Goal: Share content: Share content

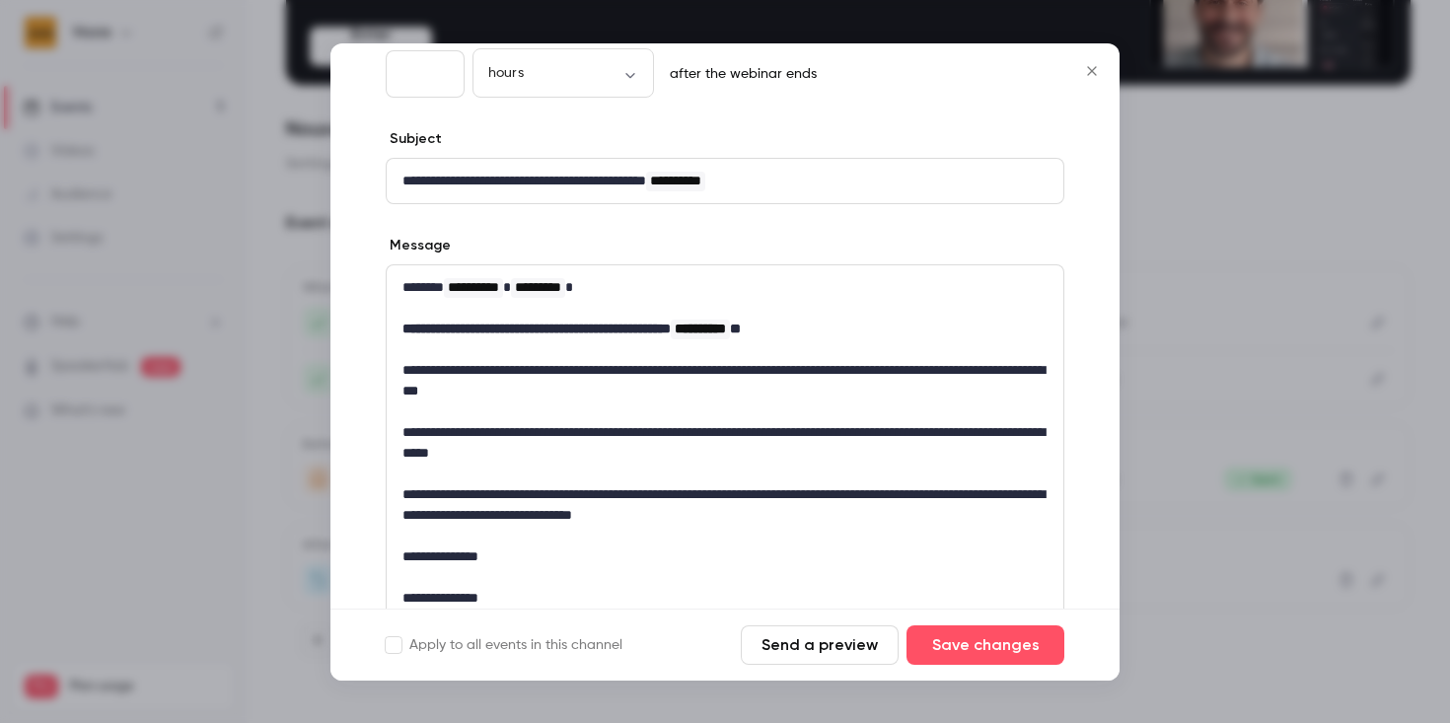
scroll to position [154, 0]
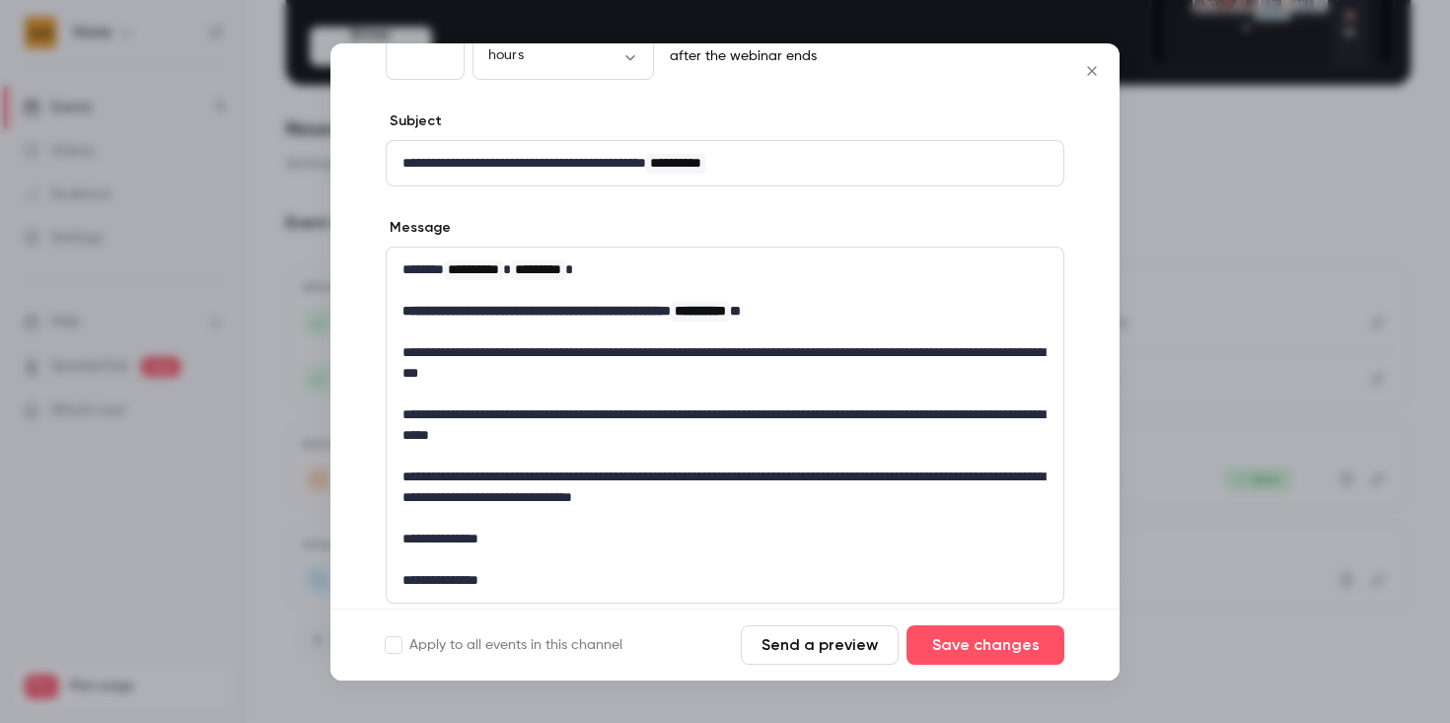
click at [652, 434] on p "**********" at bounding box center [724, 424] width 645 height 41
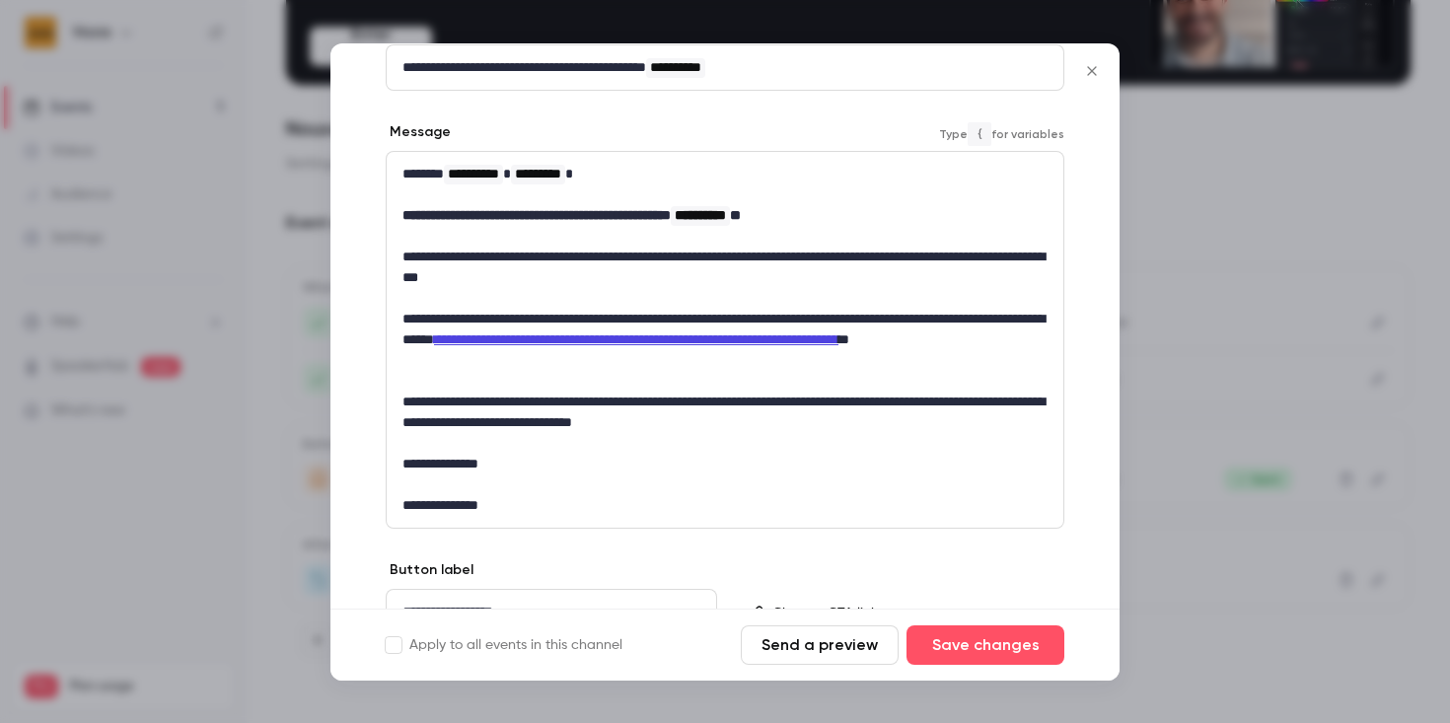
scroll to position [255, 0]
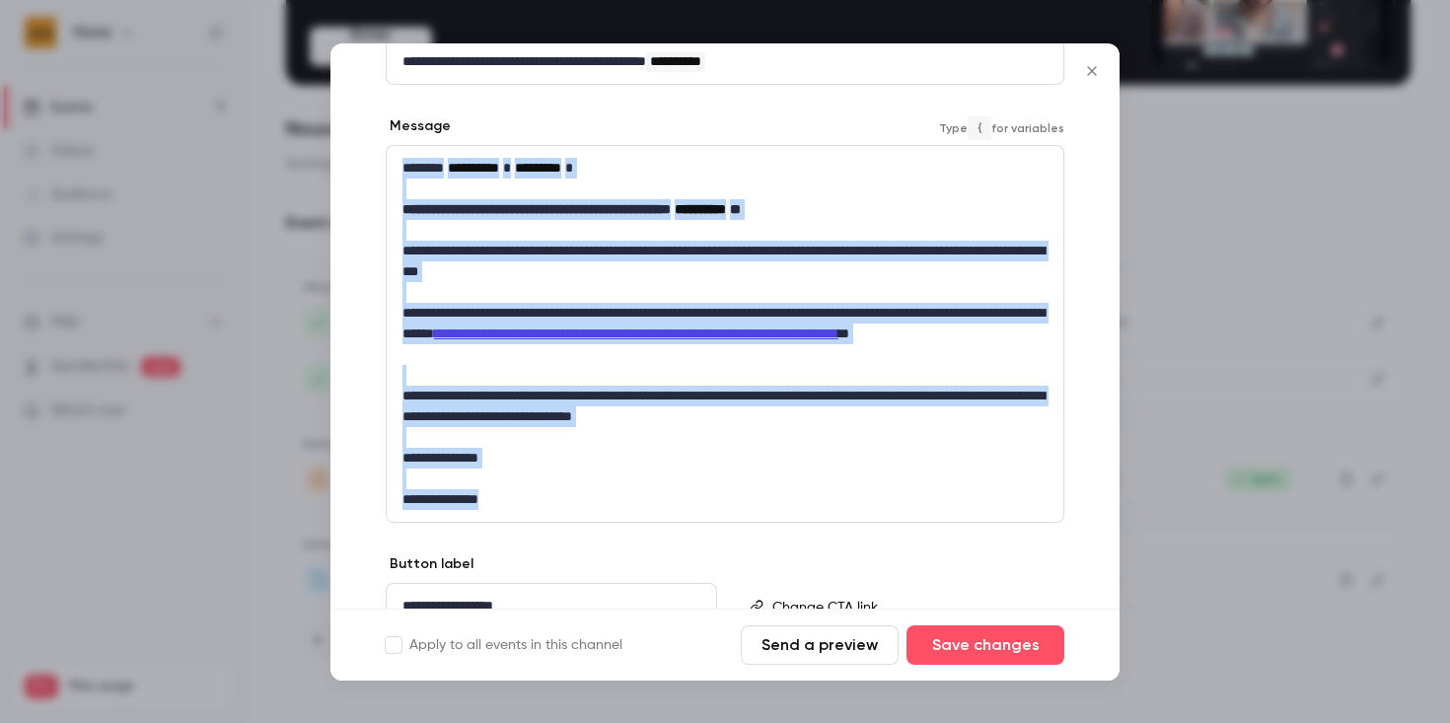
drag, startPoint x: 572, startPoint y: 489, endPoint x: 414, endPoint y: 120, distance: 401.2
click at [414, 120] on div "**********" at bounding box center [725, 319] width 678 height 406
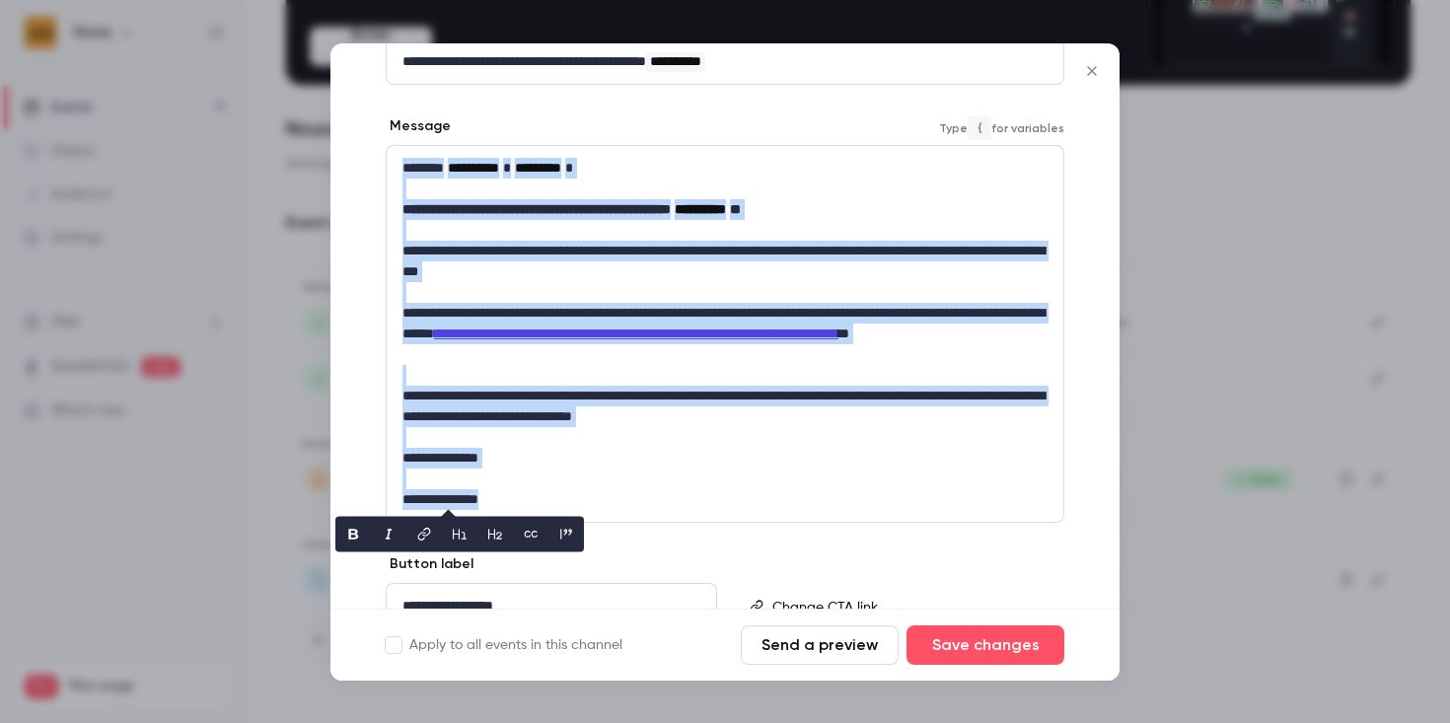
copy div "**********"
click at [824, 659] on button "Send a preview" at bounding box center [820, 644] width 158 height 39
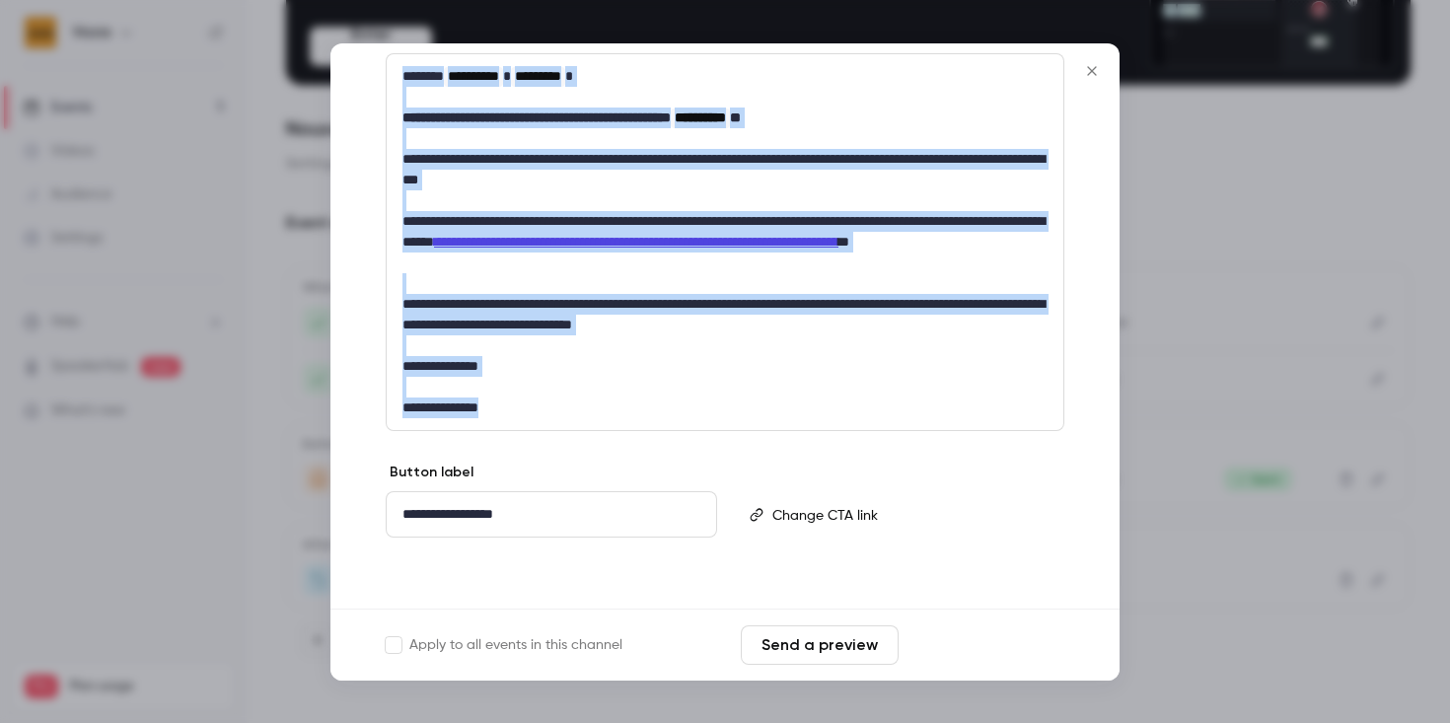
click at [953, 647] on button "Save changes" at bounding box center [985, 644] width 158 height 39
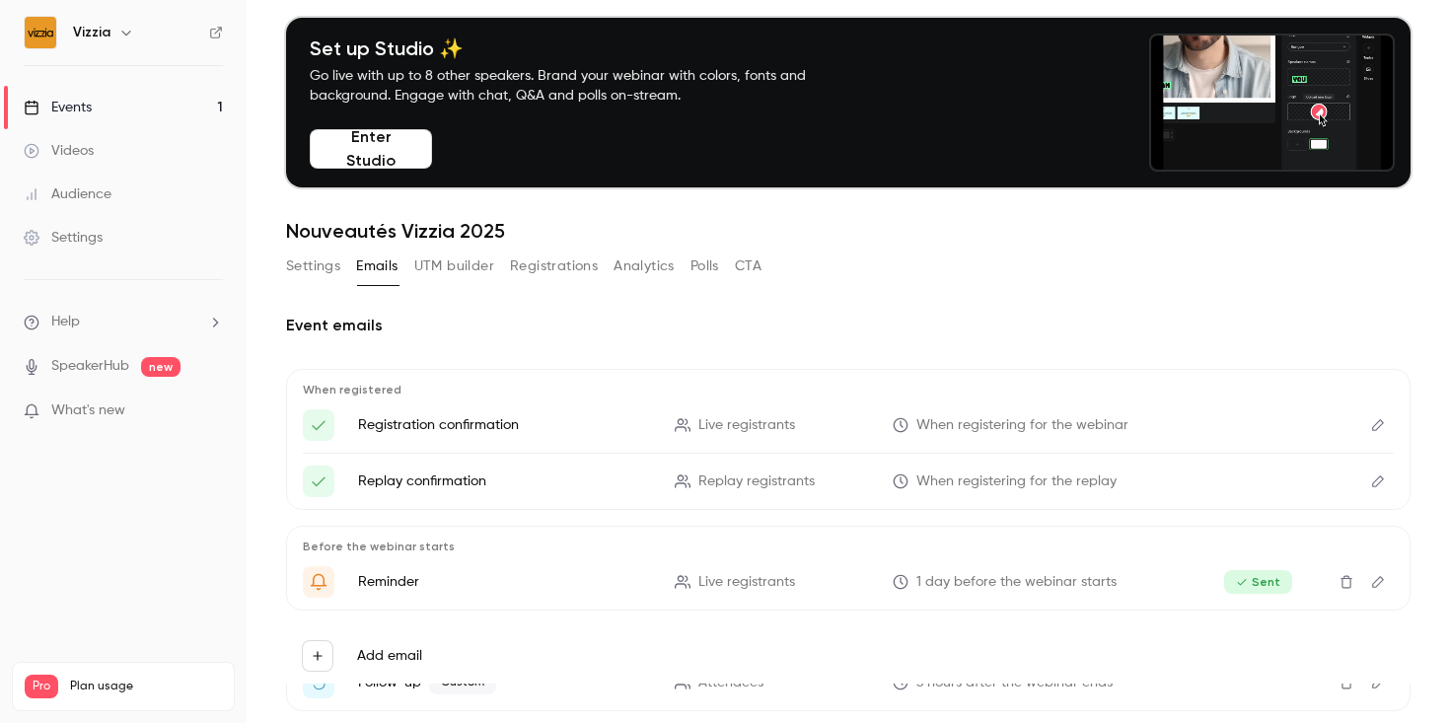
scroll to position [0, 0]
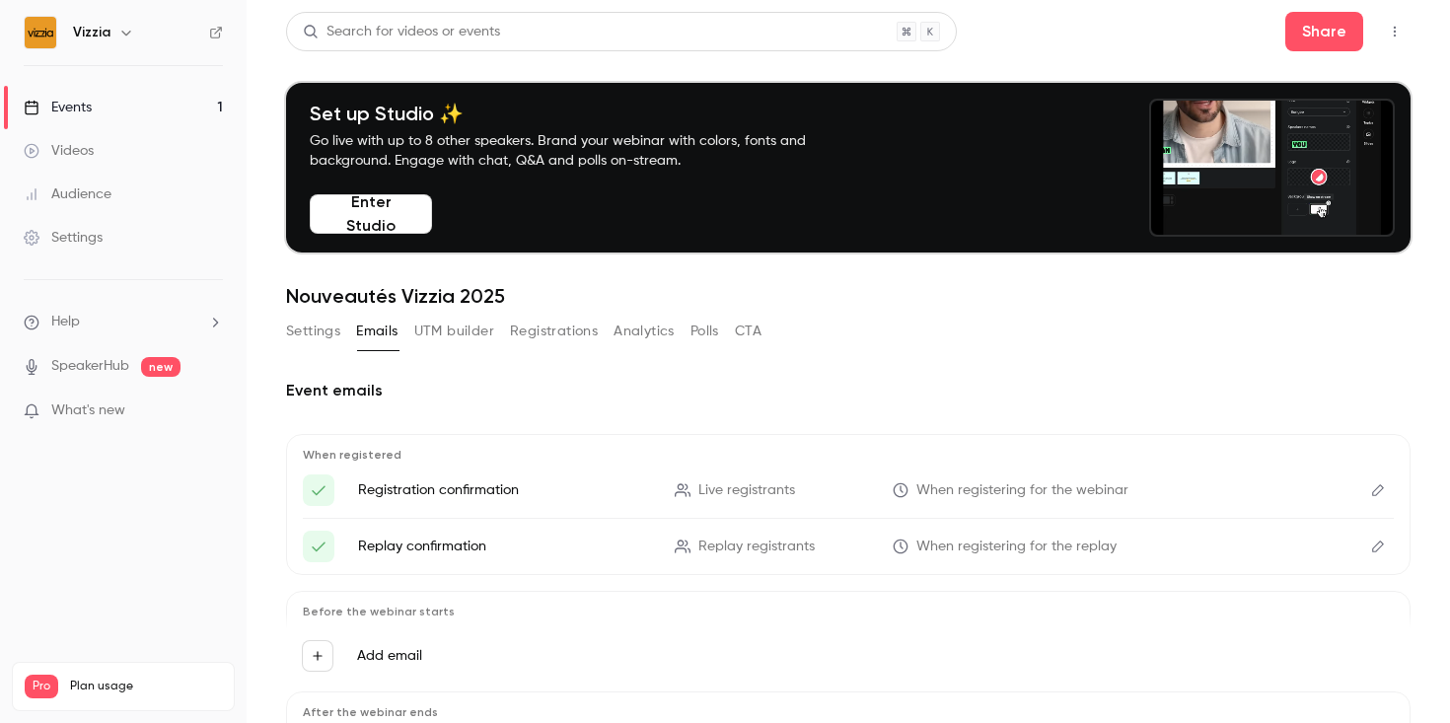
click at [348, 225] on button "Enter Studio" at bounding box center [371, 213] width 122 height 39
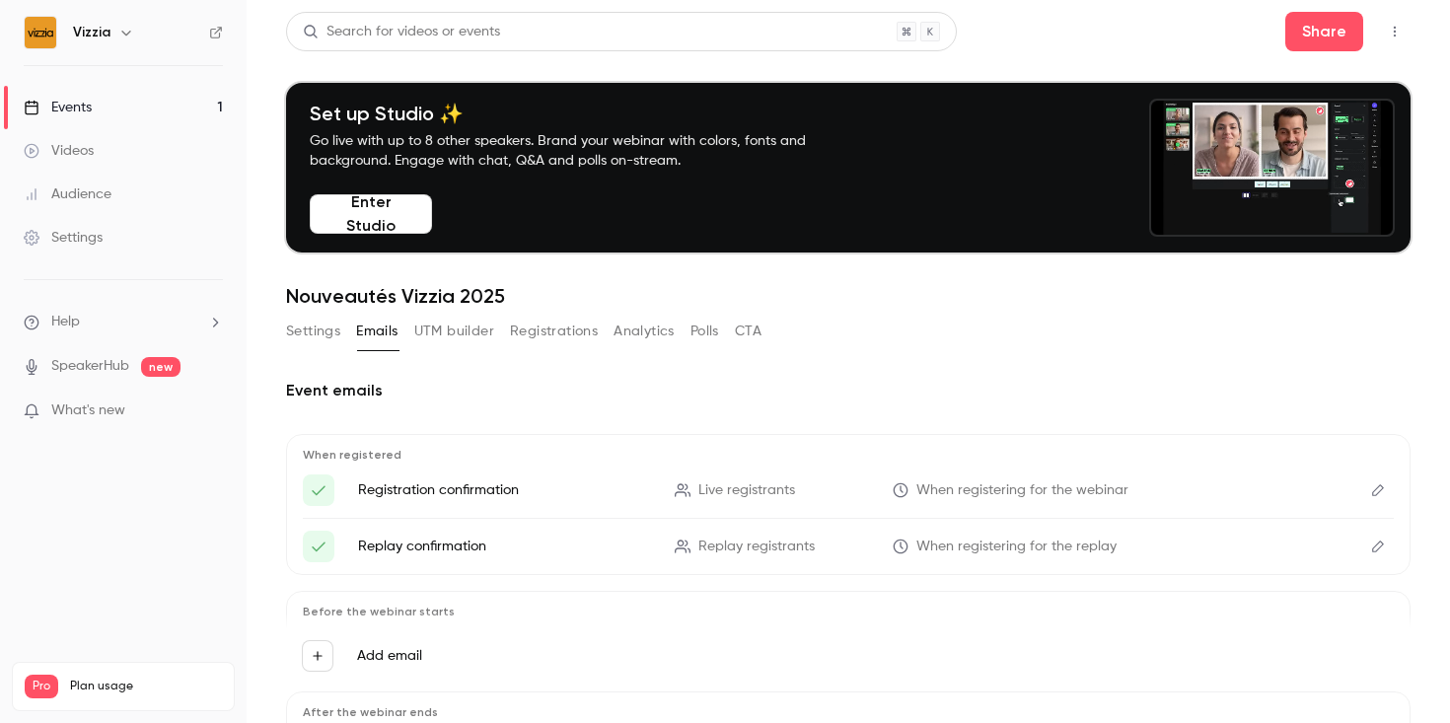
click at [314, 329] on button "Settings" at bounding box center [313, 332] width 54 height 32
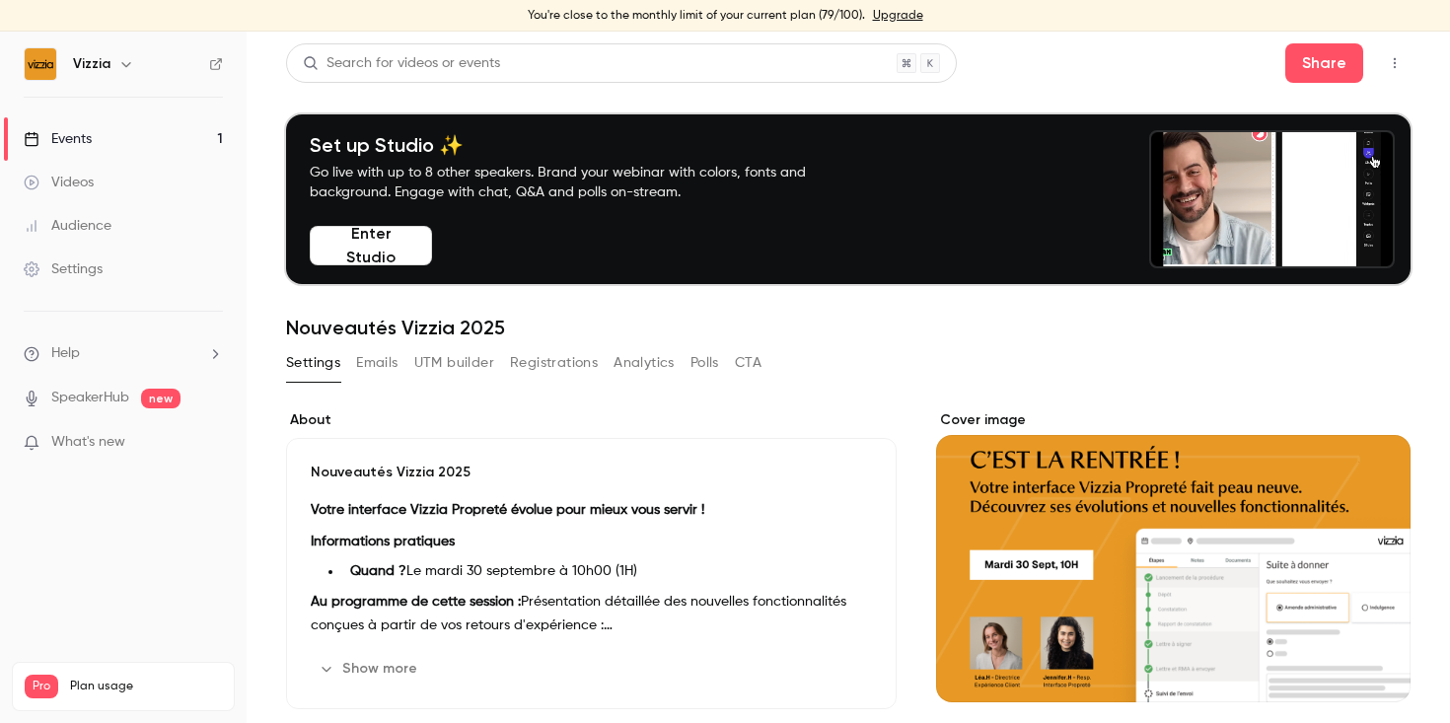
click at [554, 366] on button "Registrations" at bounding box center [554, 363] width 88 height 32
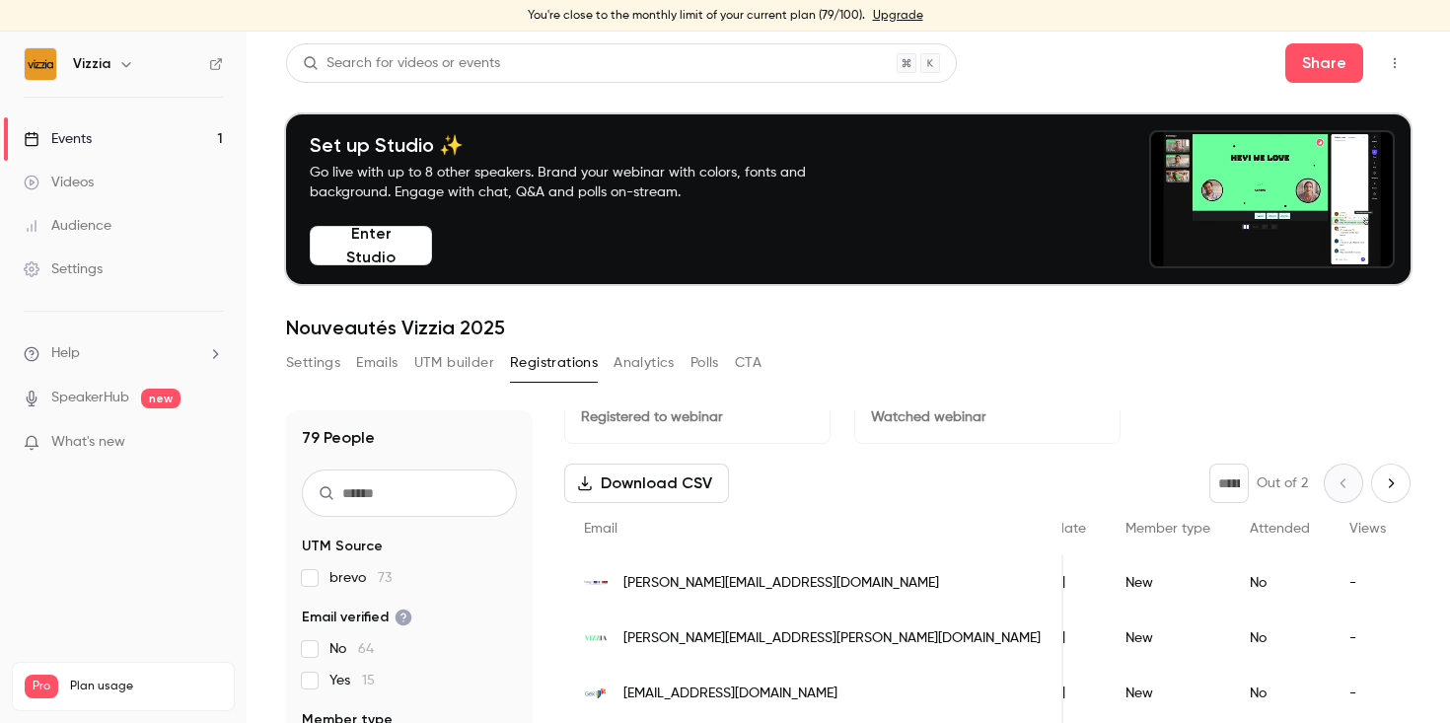
scroll to position [39, 0]
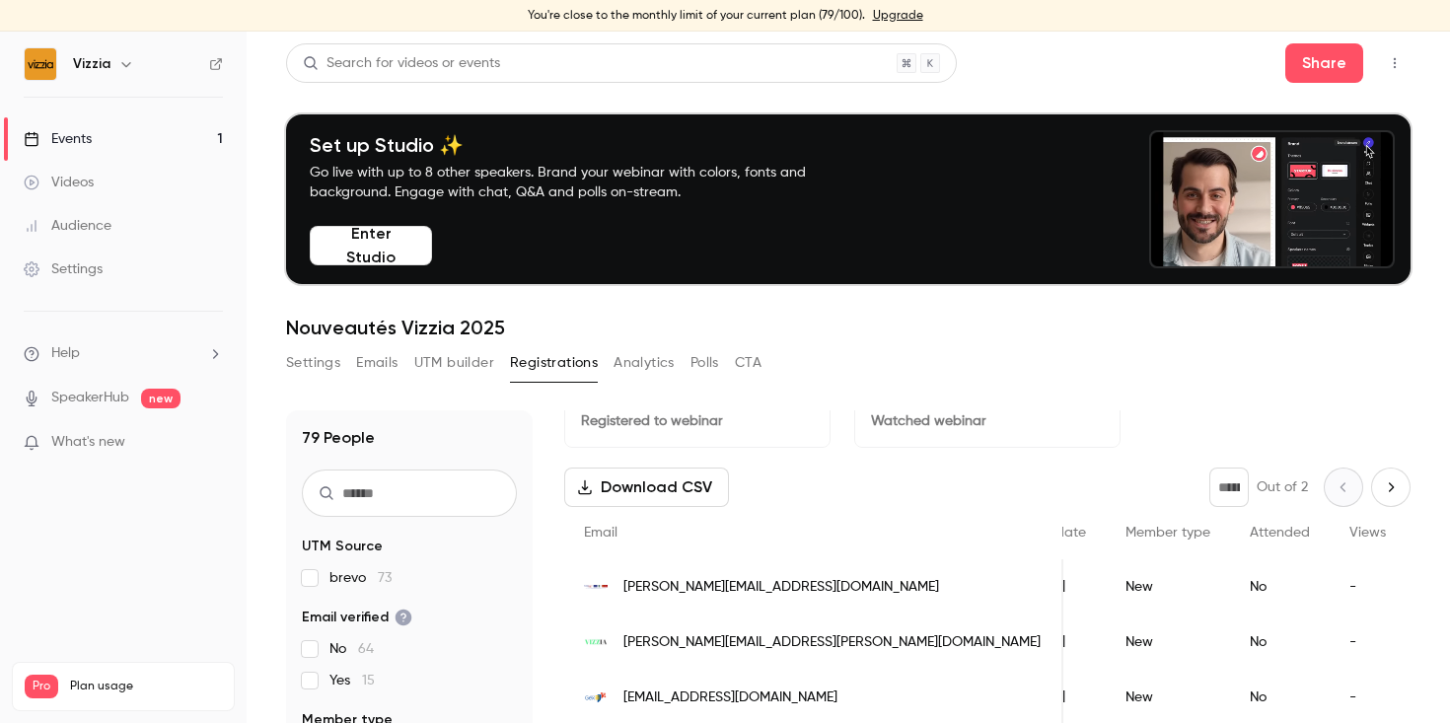
click at [698, 347] on button "Polls" at bounding box center [704, 363] width 29 height 32
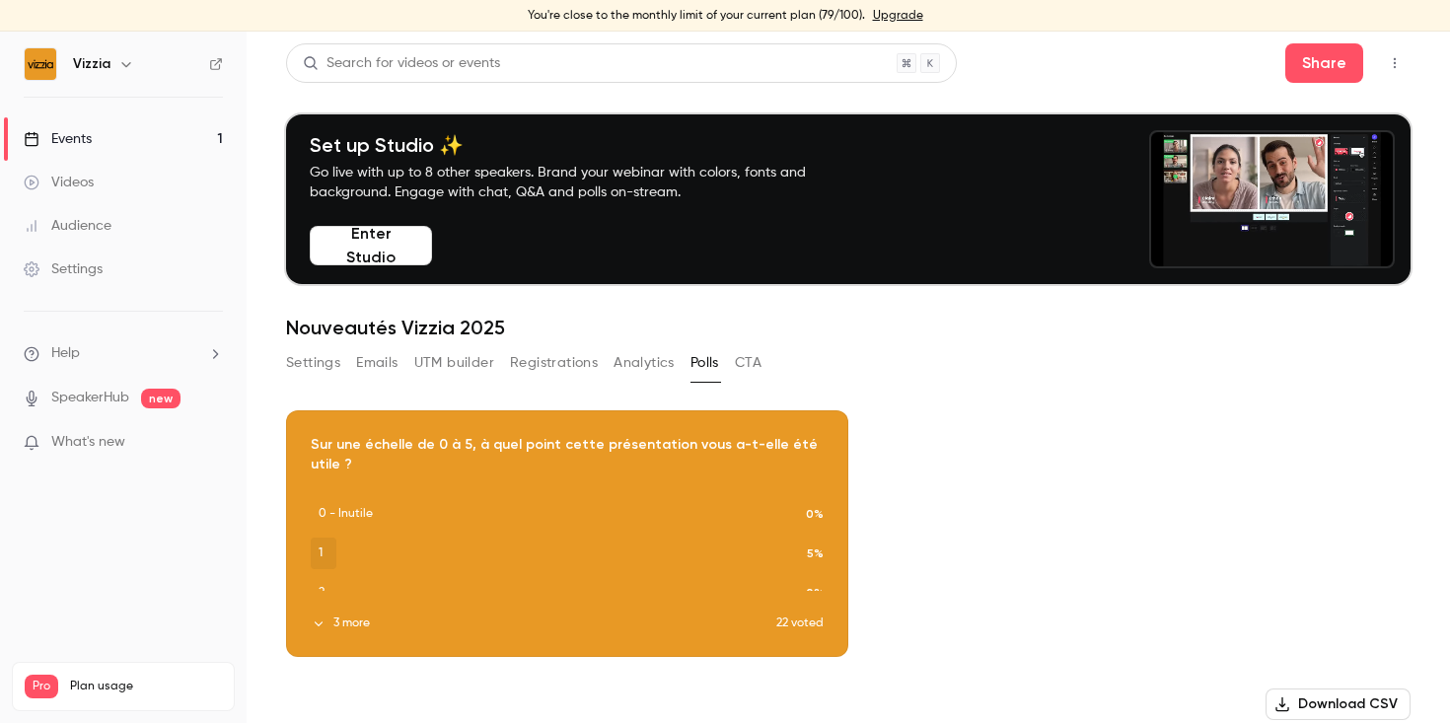
scroll to position [257, 0]
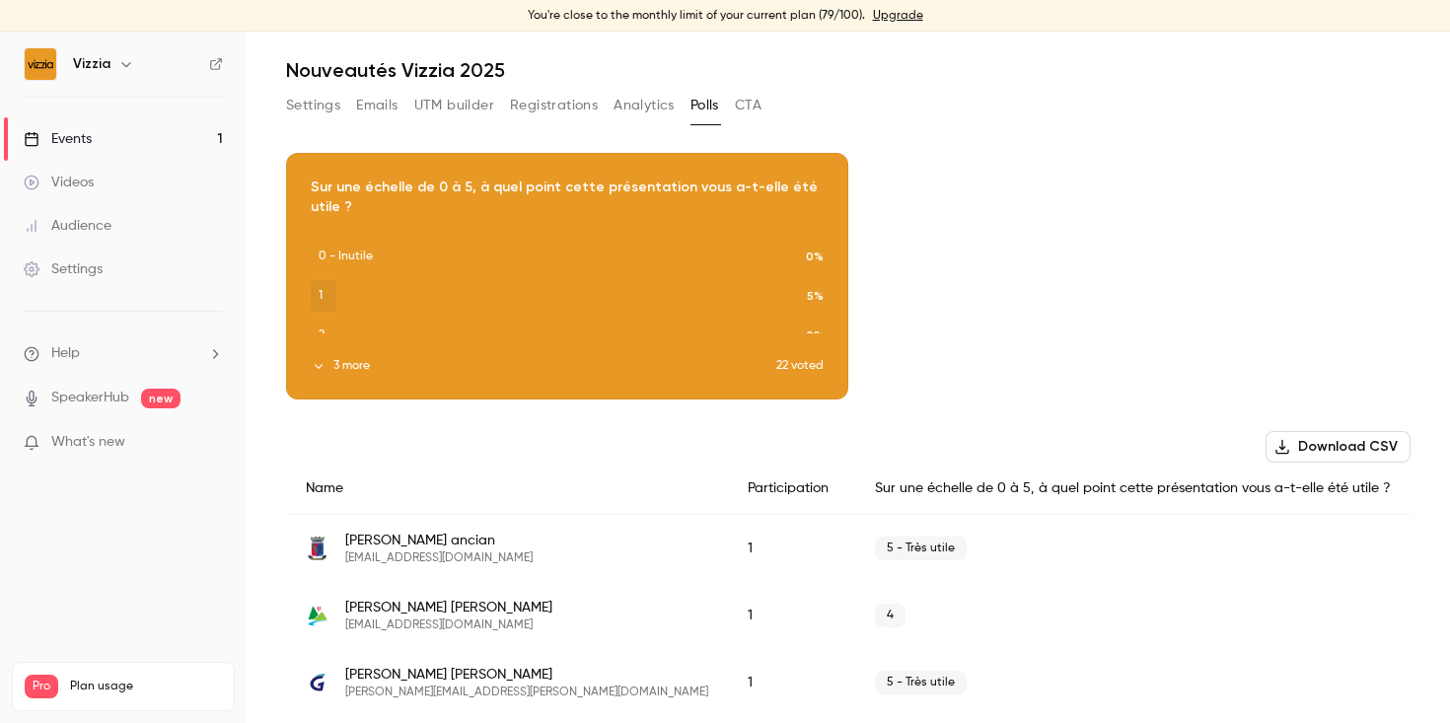
click at [319, 358] on button "3 more" at bounding box center [543, 366] width 465 height 18
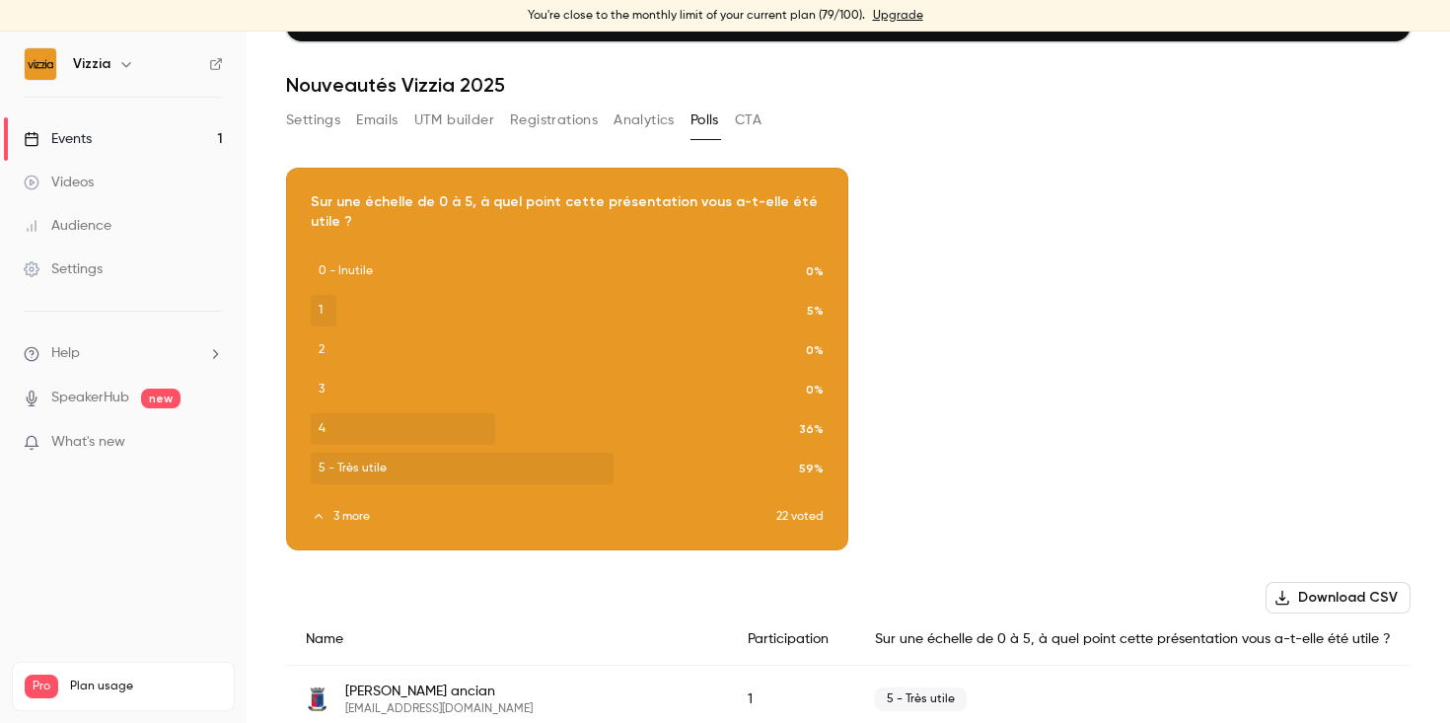
scroll to position [66, 0]
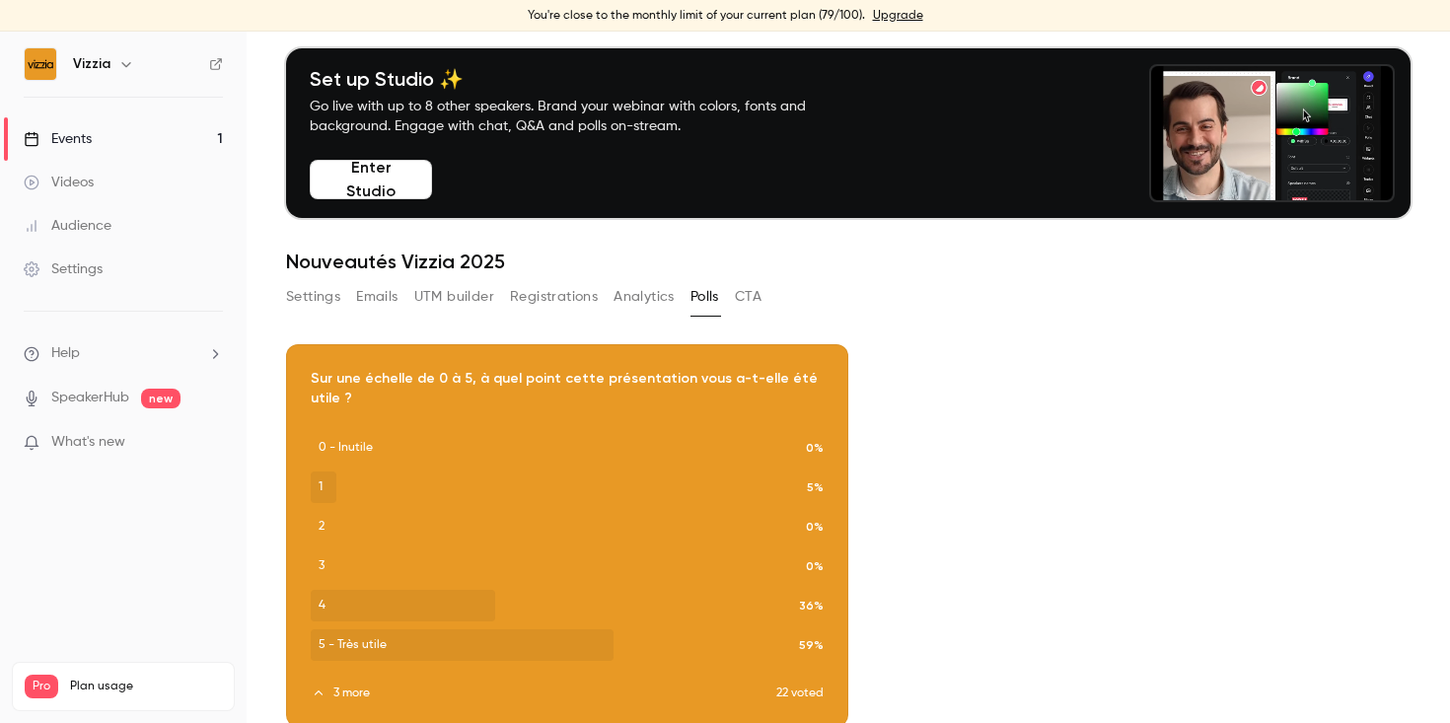
click at [761, 292] on button "CTA" at bounding box center [748, 297] width 27 height 32
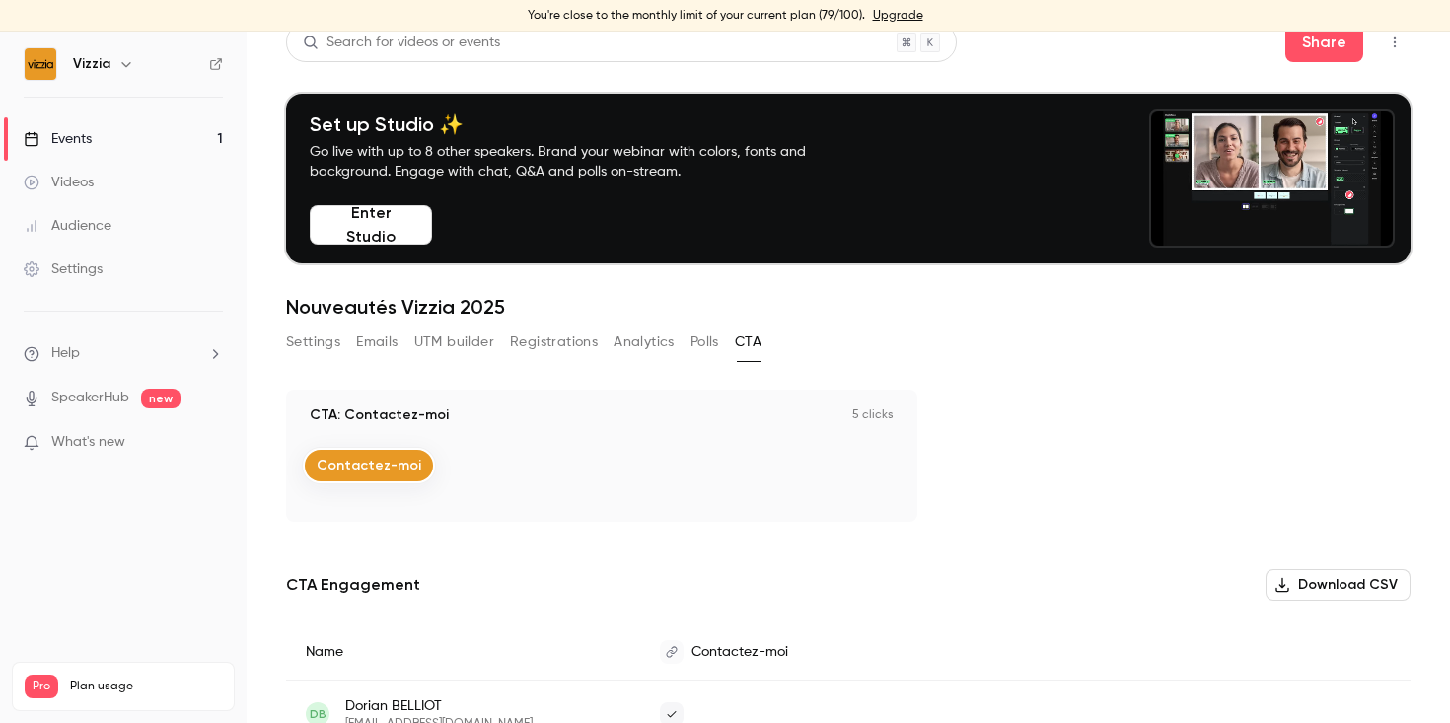
scroll to position [27, 0]
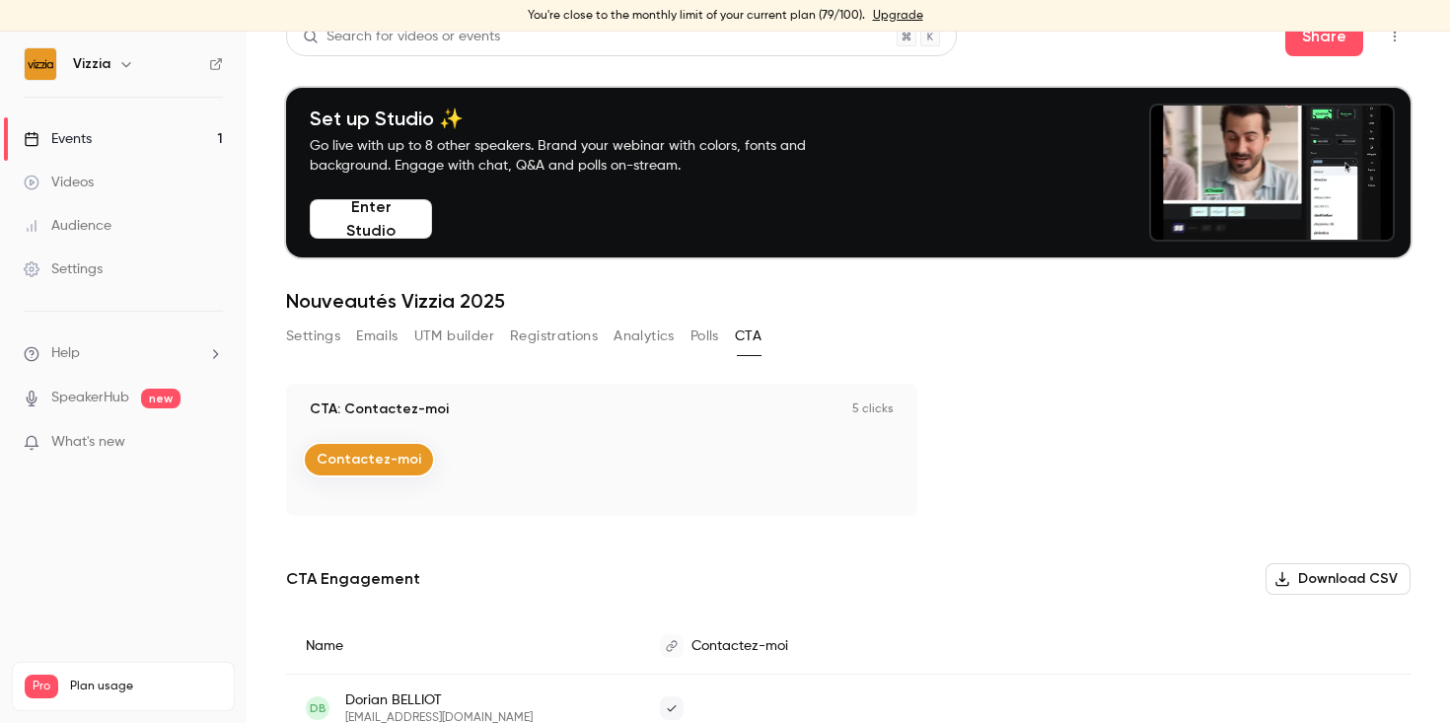
click at [633, 334] on button "Analytics" at bounding box center [643, 337] width 61 height 32
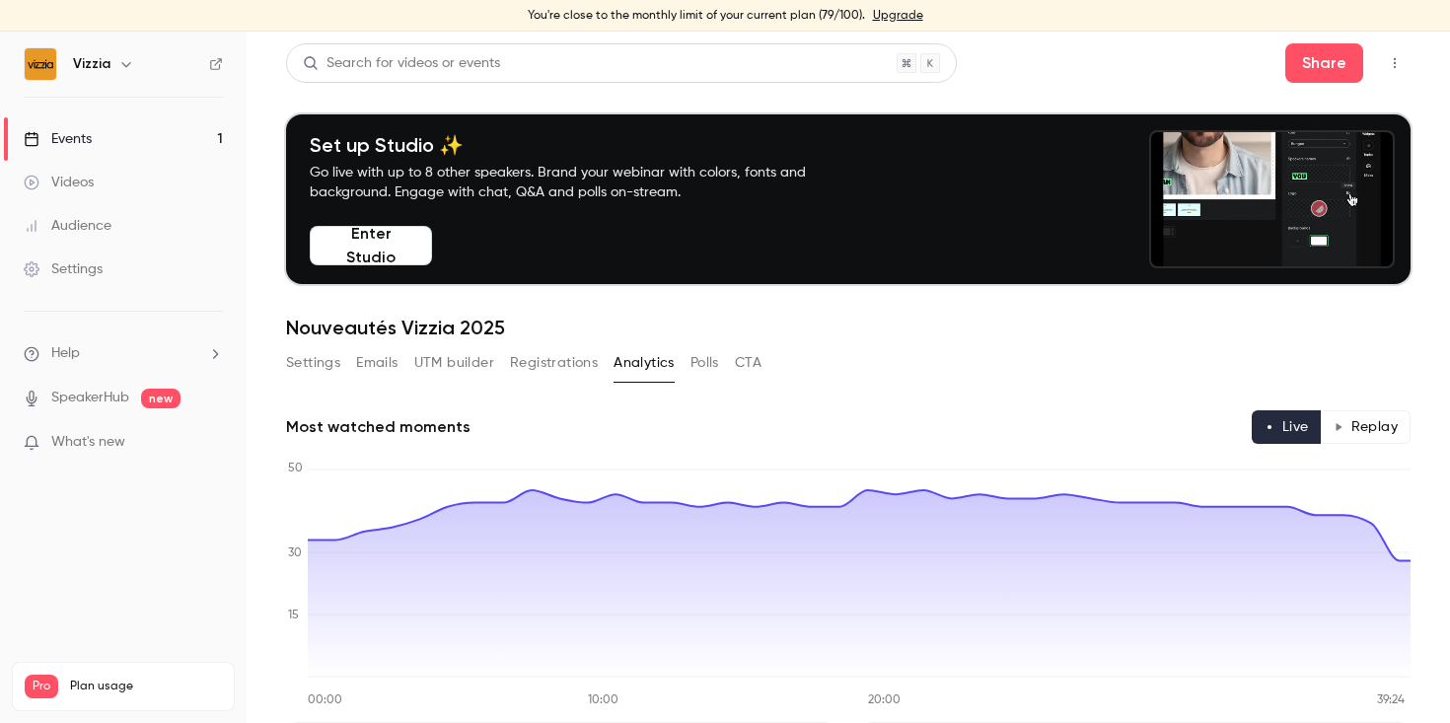
click at [541, 351] on button "Registrations" at bounding box center [554, 363] width 88 height 32
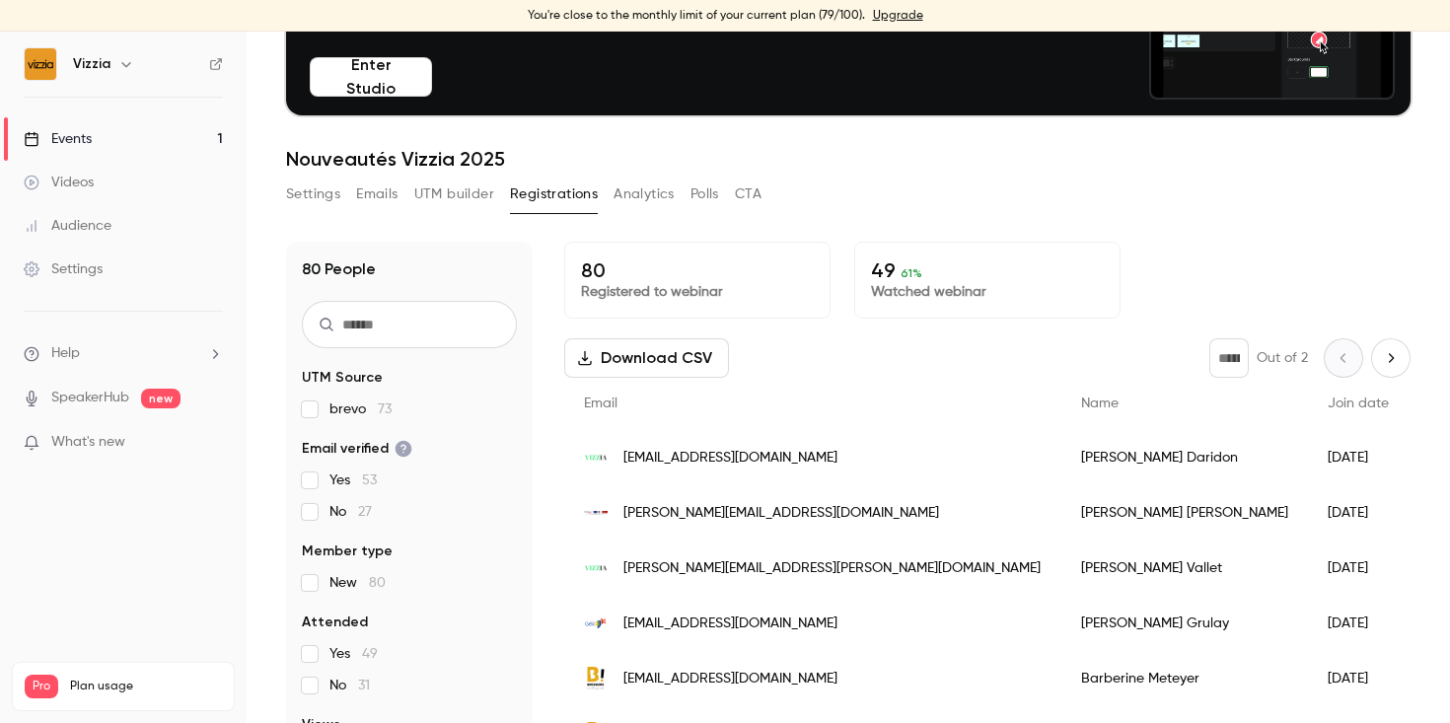
scroll to position [170, 0]
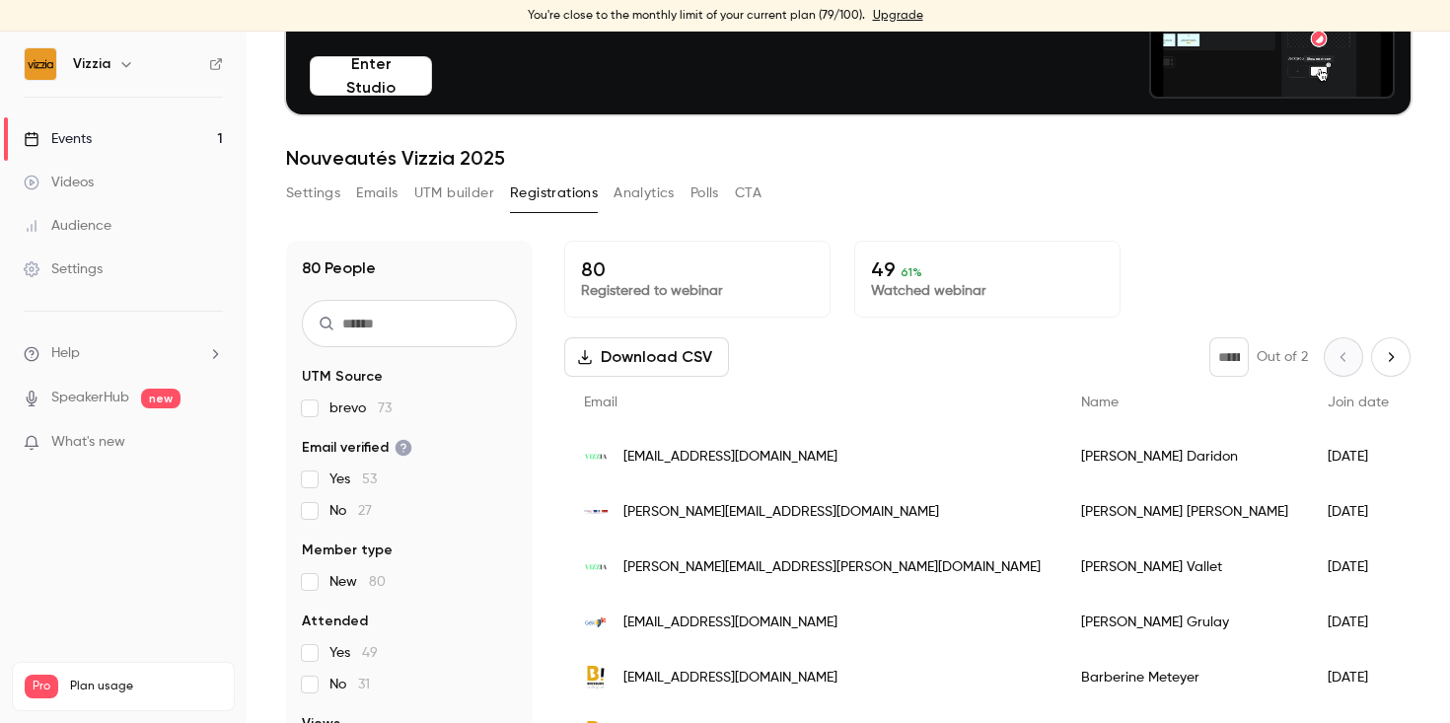
click at [459, 174] on div "Search for videos or events Share Set up Studio ✨ Go live with up to 8 other sp…" at bounding box center [848, 320] width 1124 height 892
click at [468, 191] on button "UTM builder" at bounding box center [454, 194] width 80 height 32
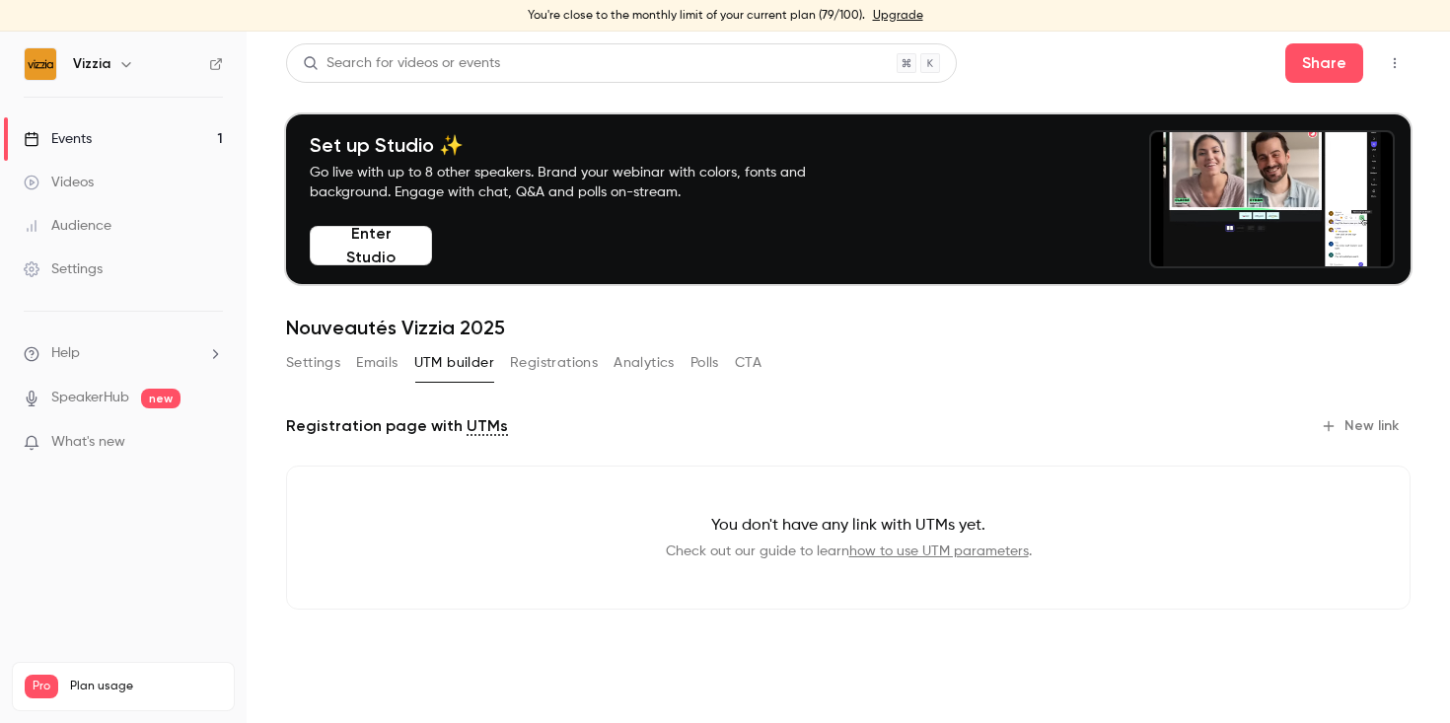
click at [367, 360] on button "Emails" at bounding box center [376, 363] width 41 height 32
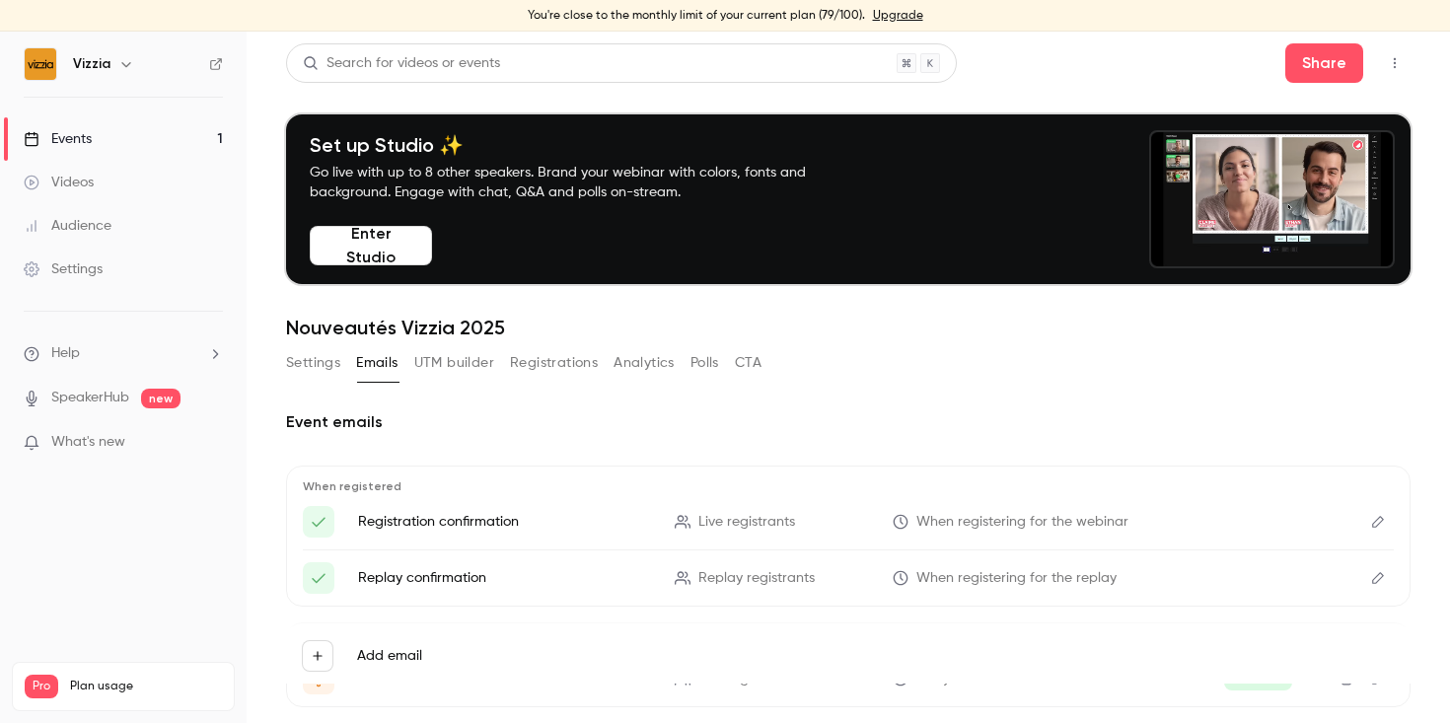
scroll to position [15, 0]
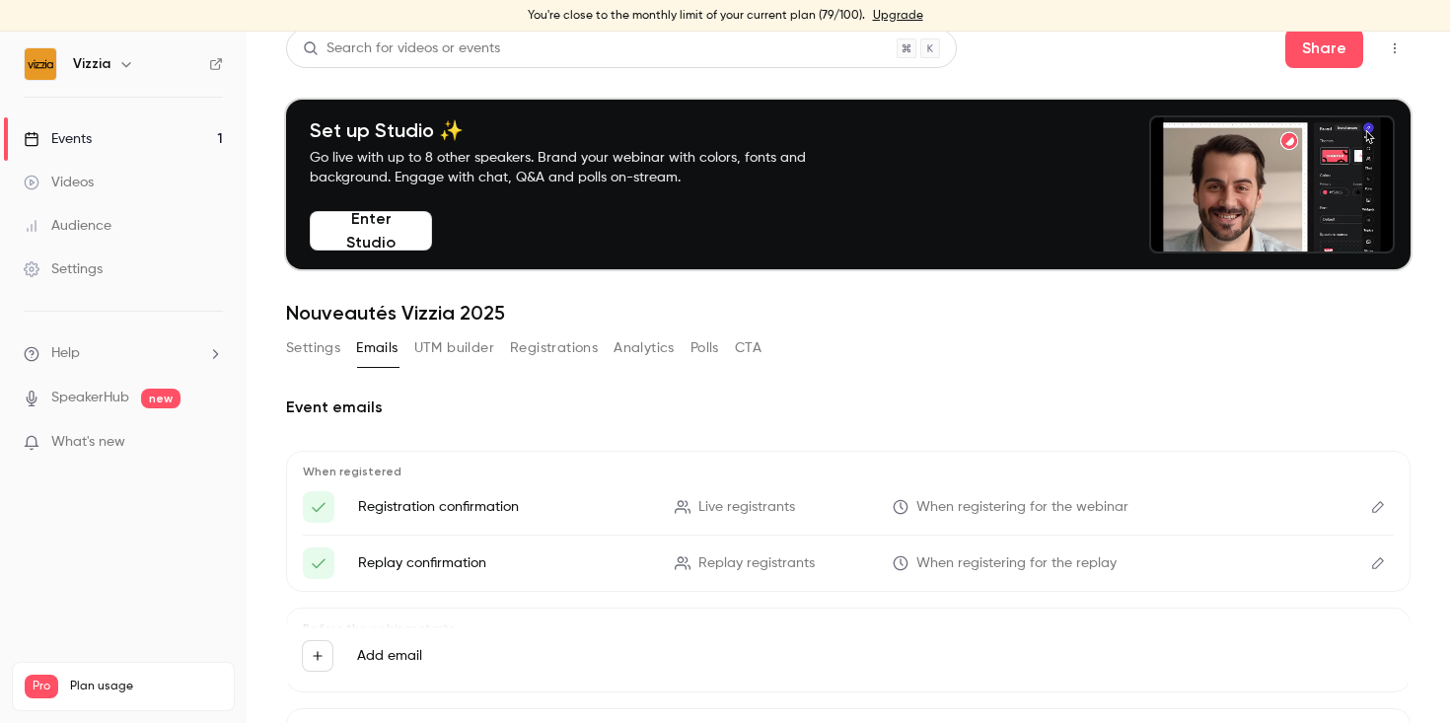
click at [109, 444] on span "What's new" at bounding box center [88, 442] width 74 height 21
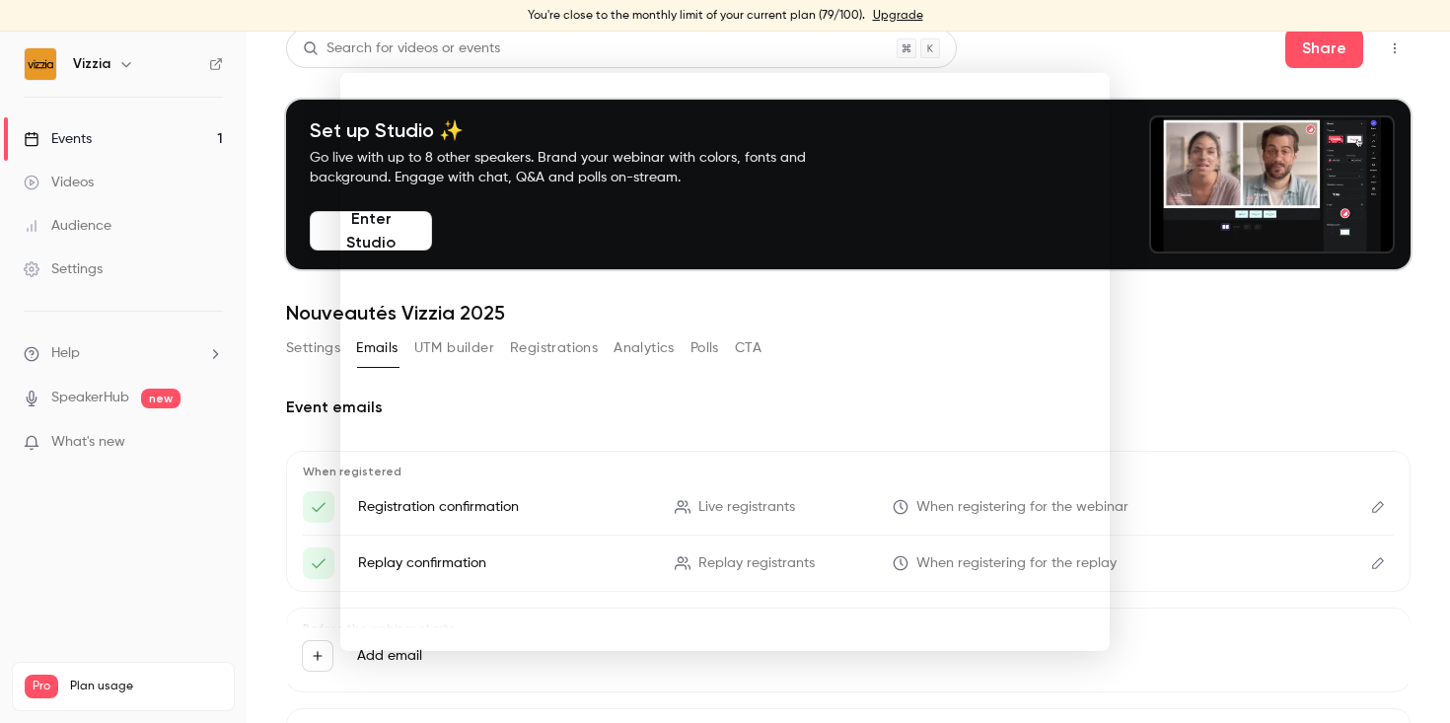
click at [33, 542] on div at bounding box center [725, 361] width 1450 height 723
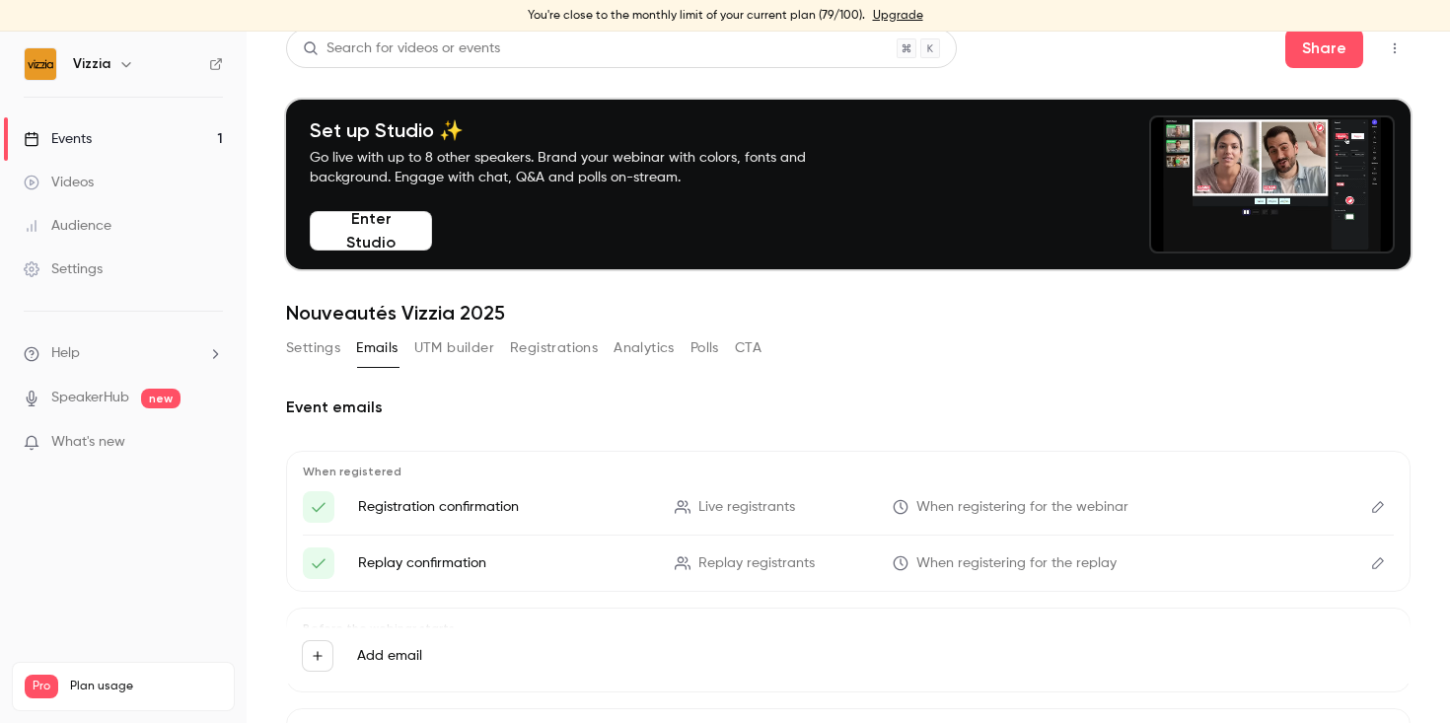
click at [167, 187] on link "Videos" at bounding box center [123, 182] width 247 height 43
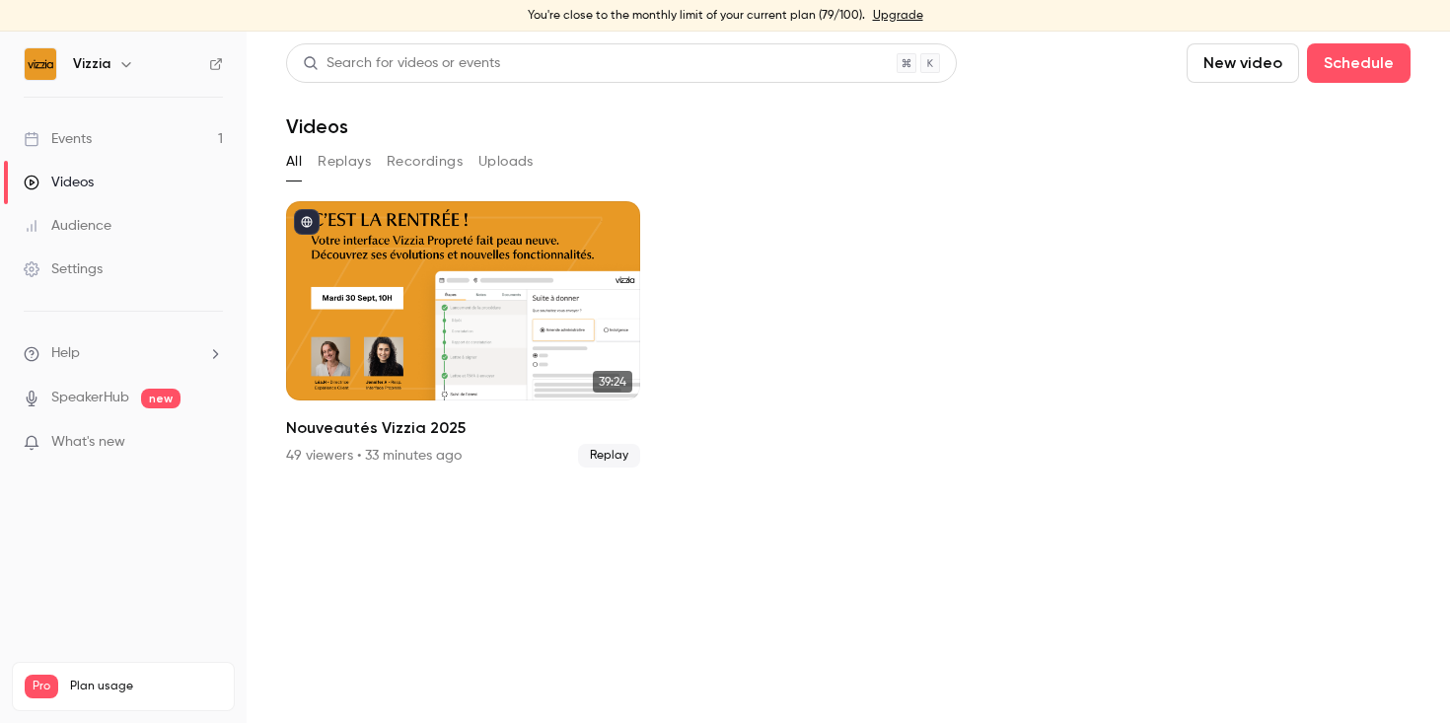
click at [416, 161] on button "Recordings" at bounding box center [425, 162] width 76 height 32
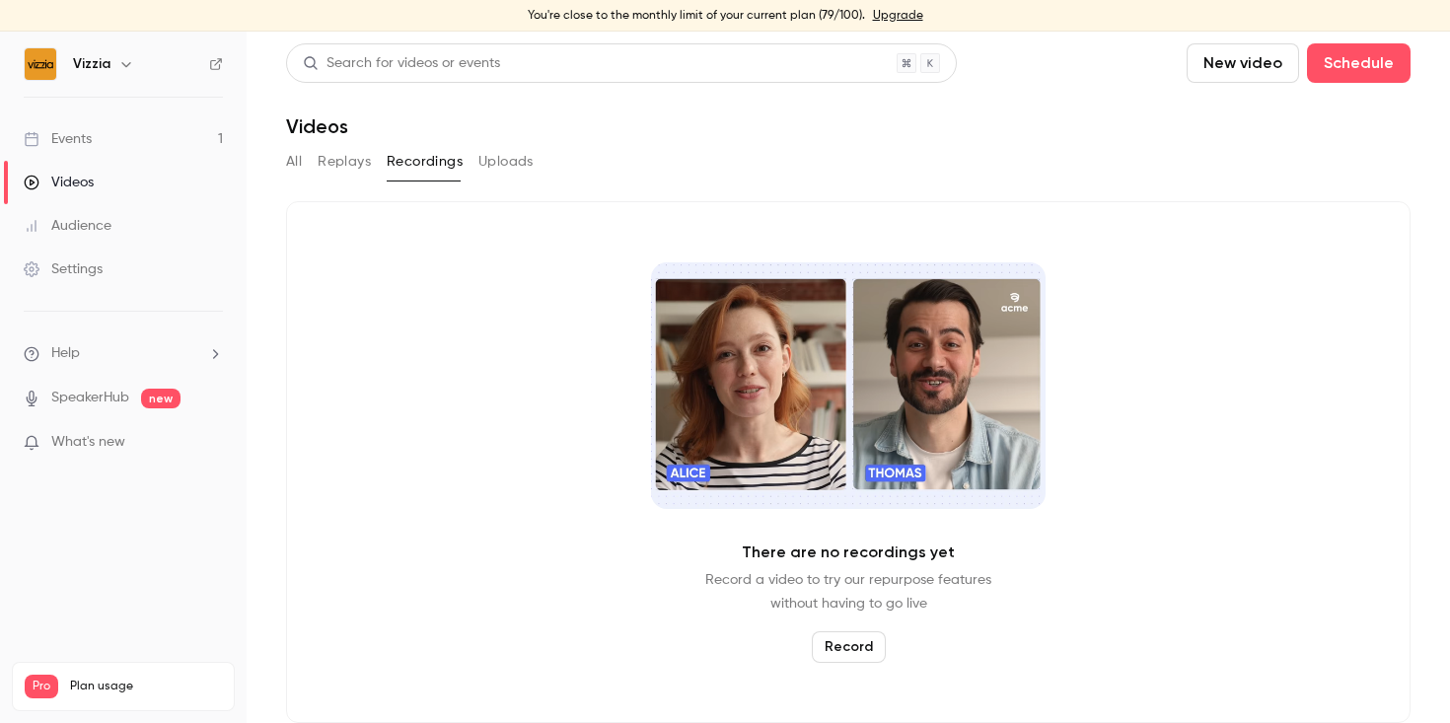
scroll to position [7, 0]
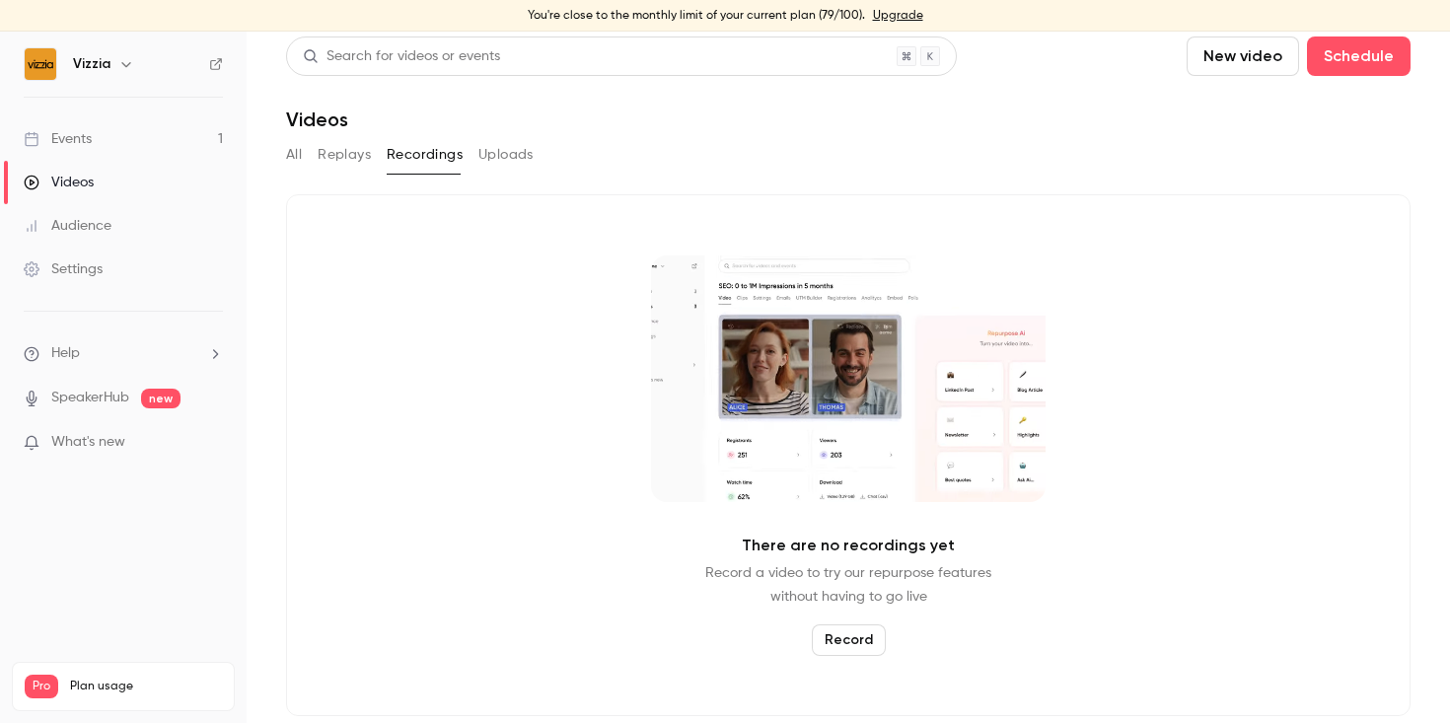
click at [497, 152] on button "Uploads" at bounding box center [505, 155] width 55 height 32
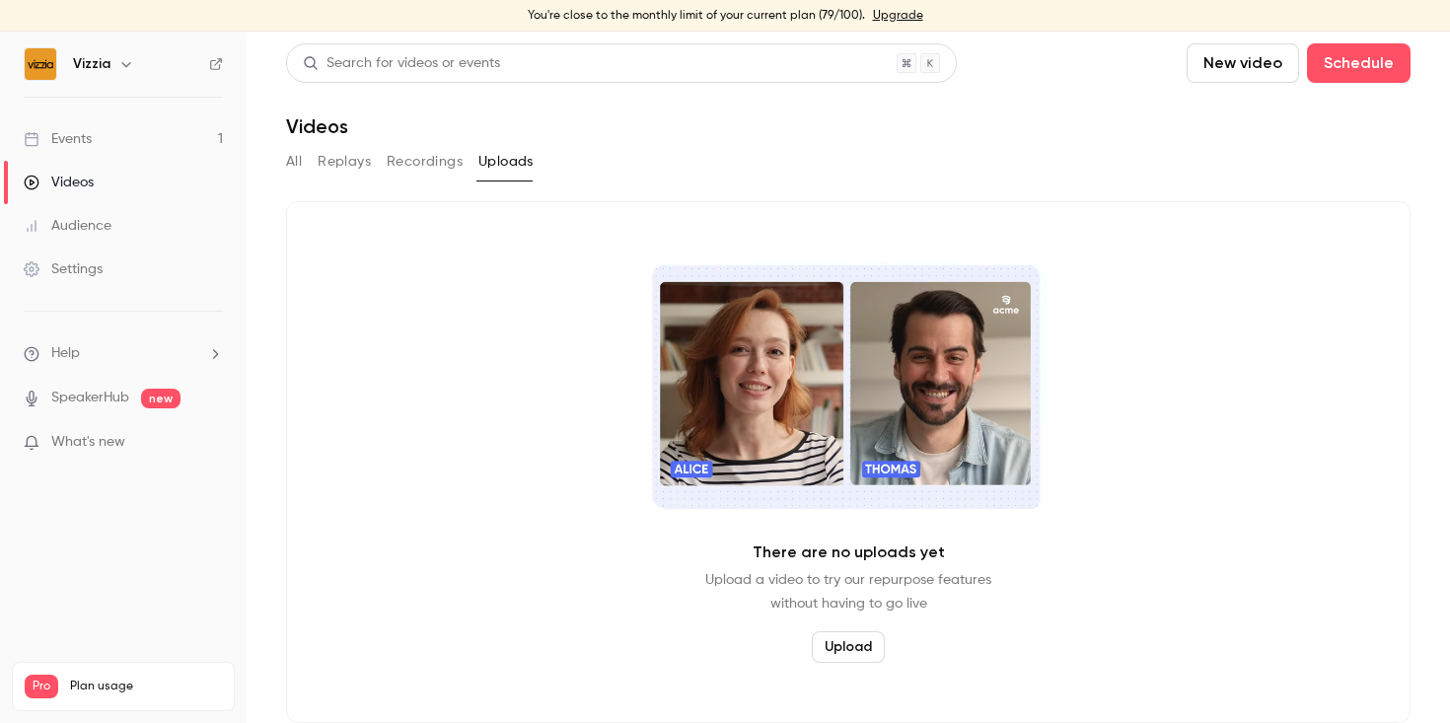
click at [407, 154] on button "Recordings" at bounding box center [425, 162] width 76 height 32
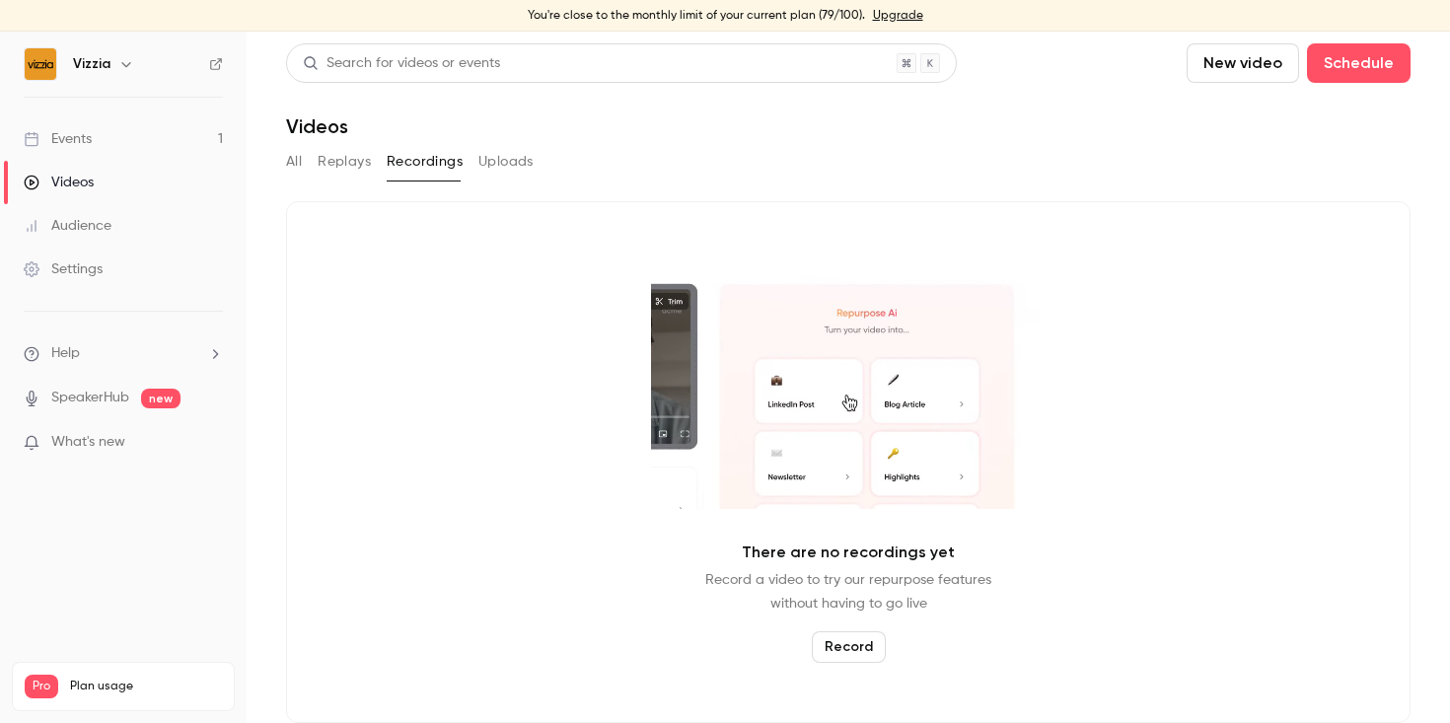
click at [293, 149] on button "All" at bounding box center [294, 162] width 16 height 32
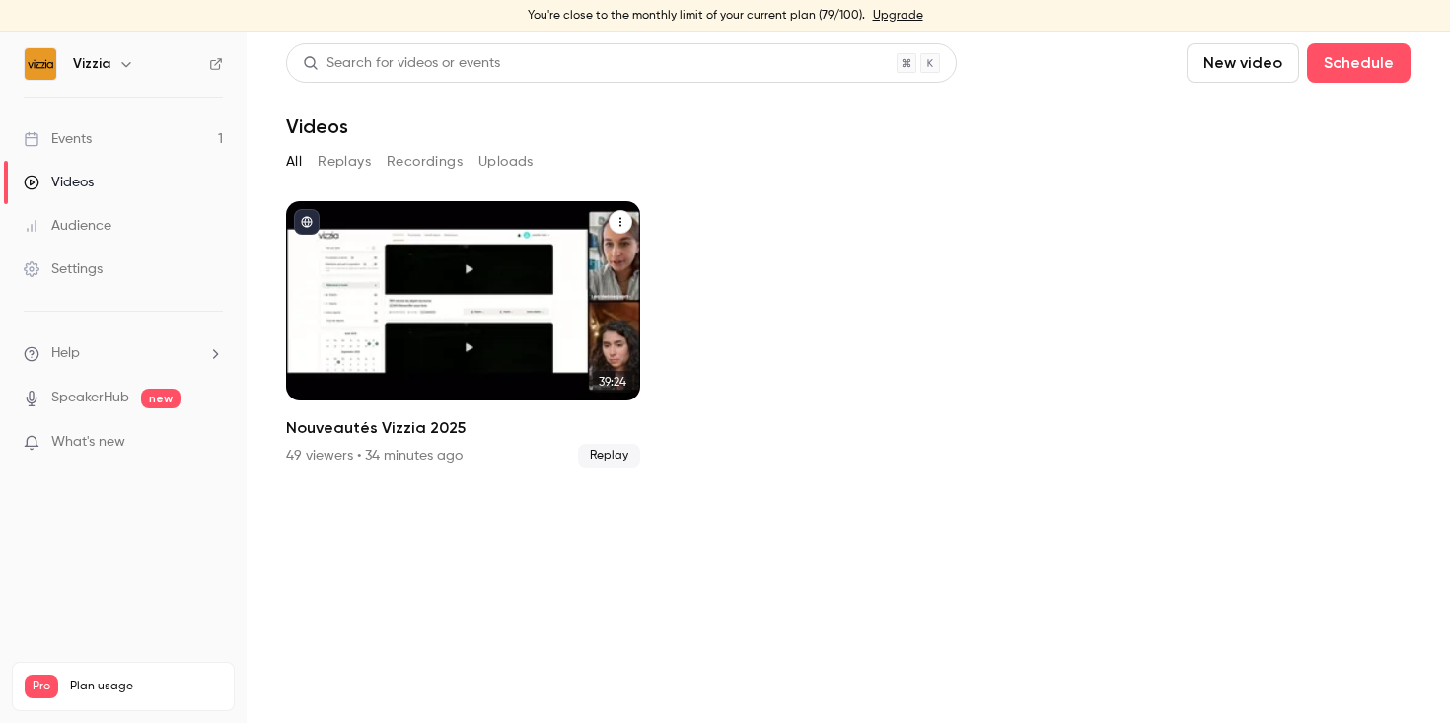
click at [547, 321] on div "Nouveautés Vizzia 2025" at bounding box center [463, 300] width 354 height 199
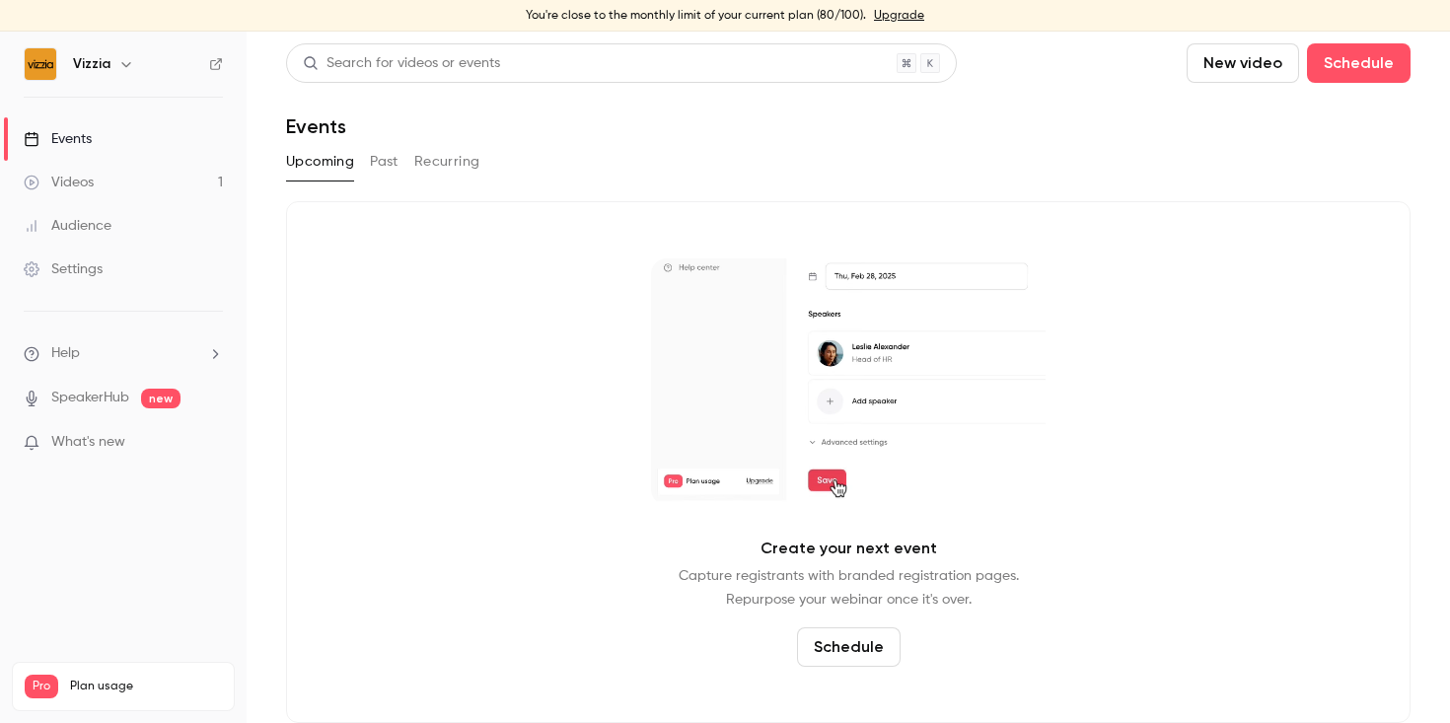
click at [97, 178] on link "Videos 1" at bounding box center [123, 182] width 247 height 43
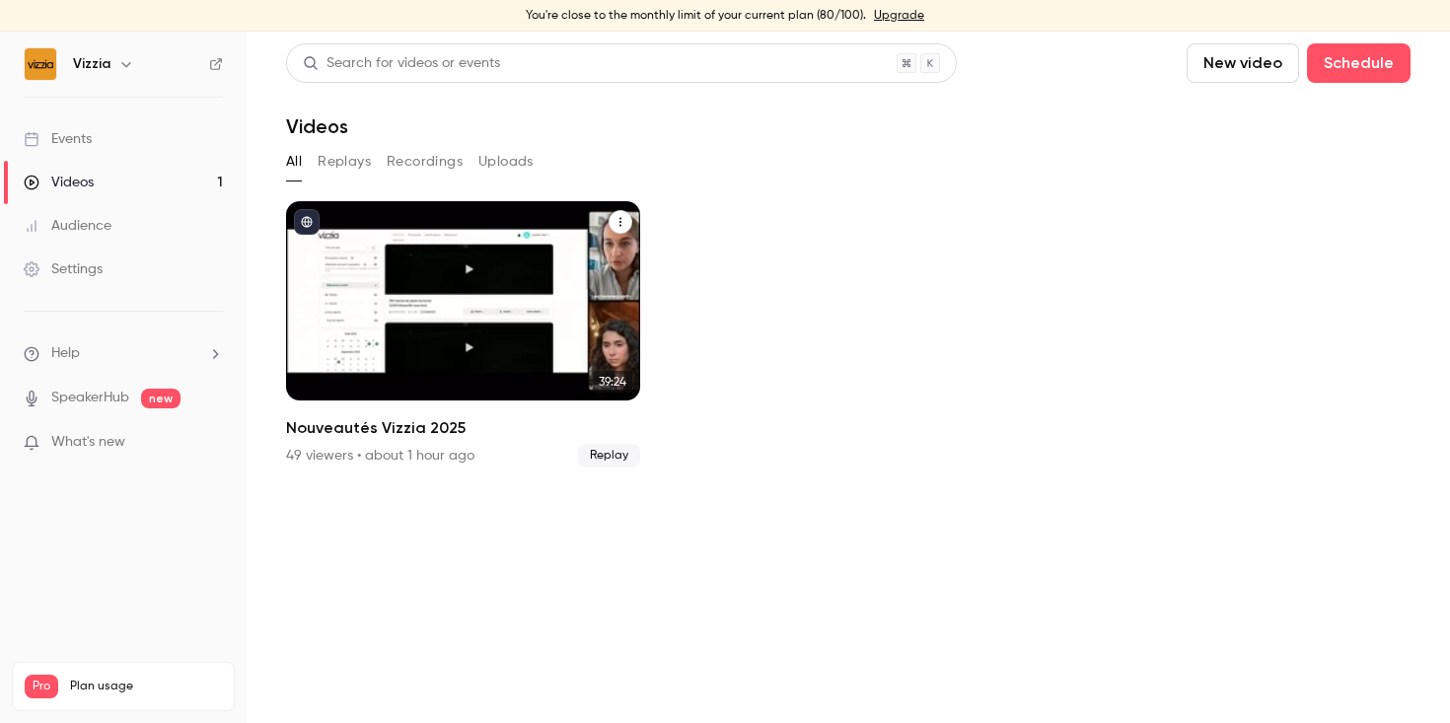
click at [622, 457] on span "Replay" at bounding box center [609, 456] width 62 height 24
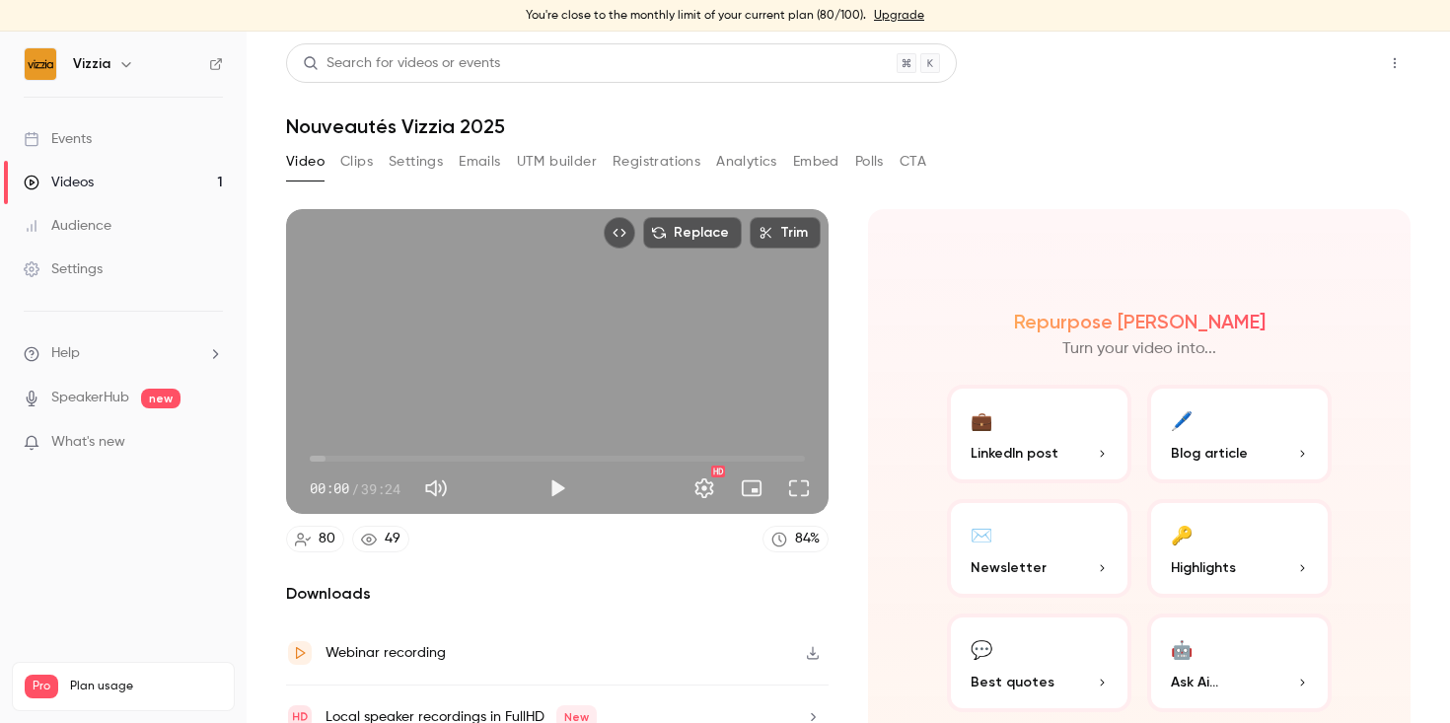
click at [1312, 58] on button "Share" at bounding box center [1324, 62] width 78 height 39
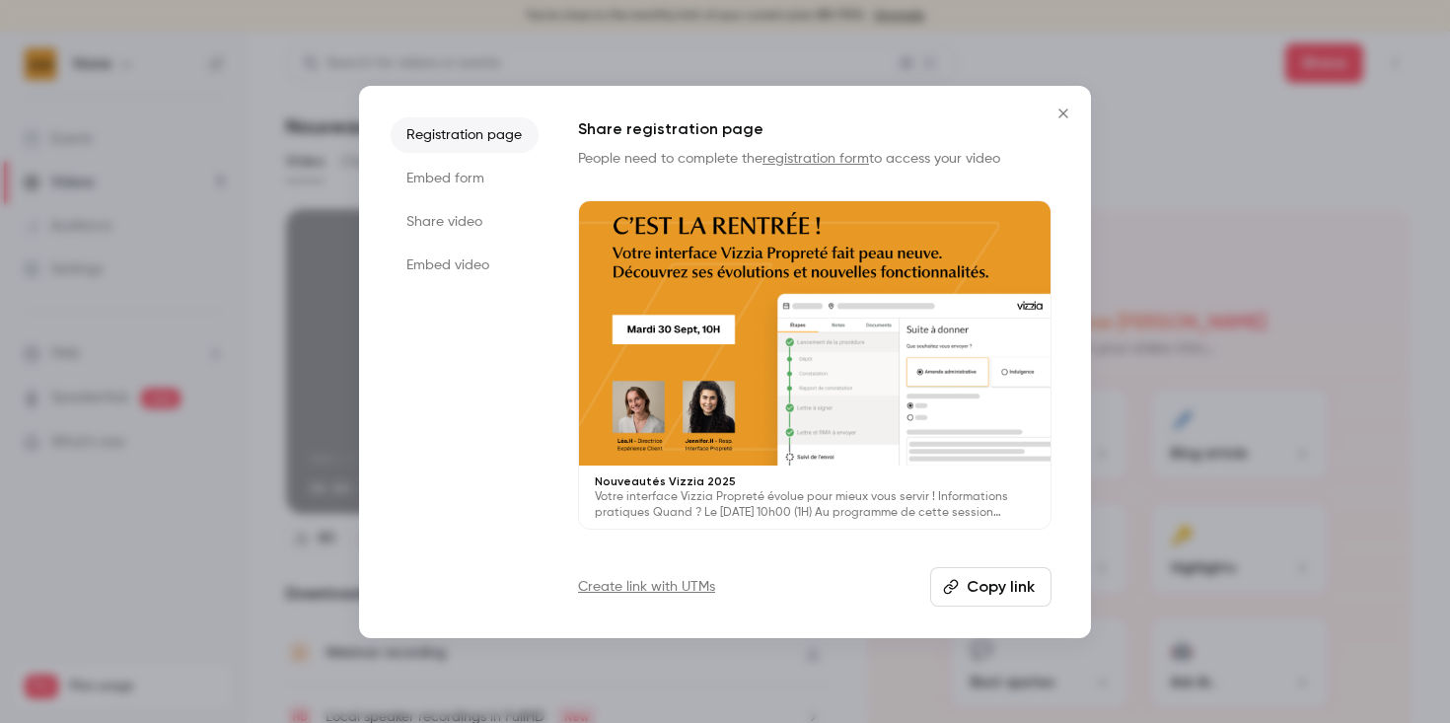
click at [443, 176] on li "Embed form" at bounding box center [465, 179] width 148 height 36
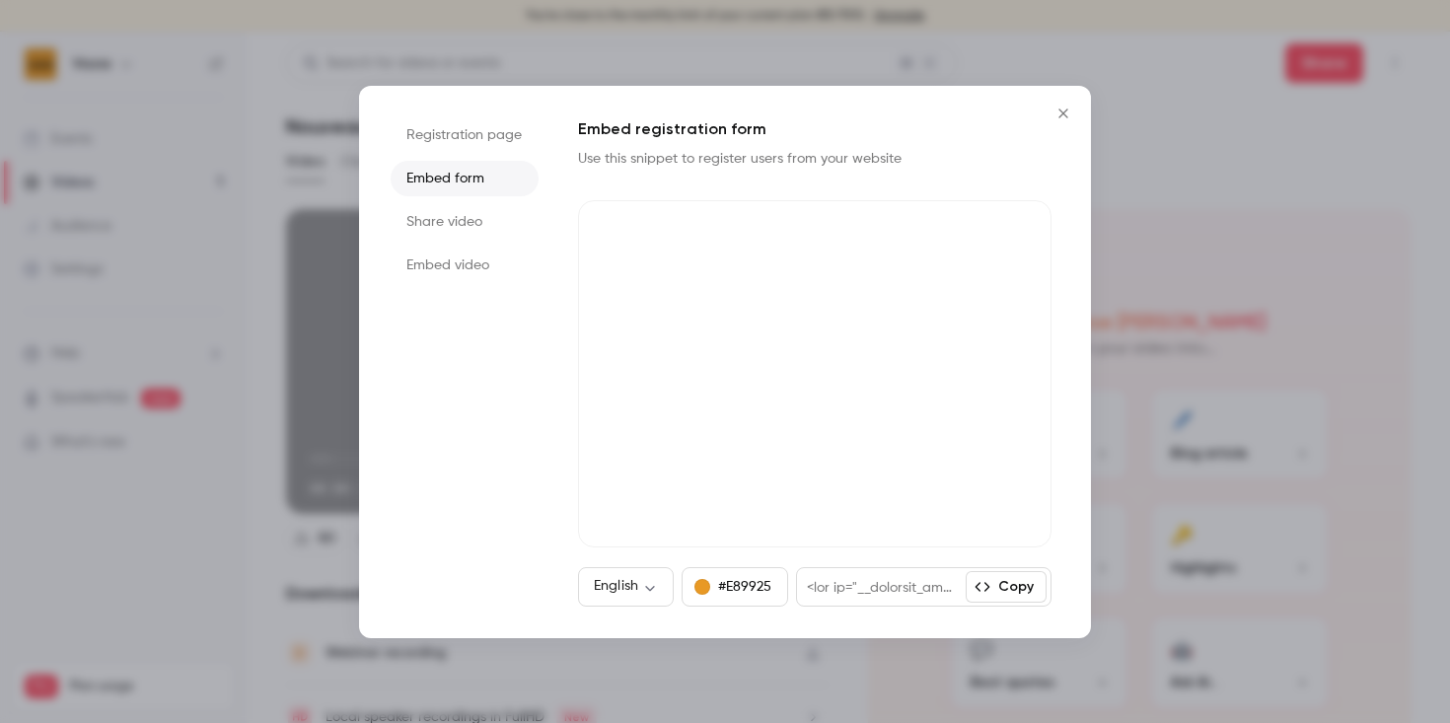
click at [451, 219] on li "Share video" at bounding box center [465, 222] width 148 height 36
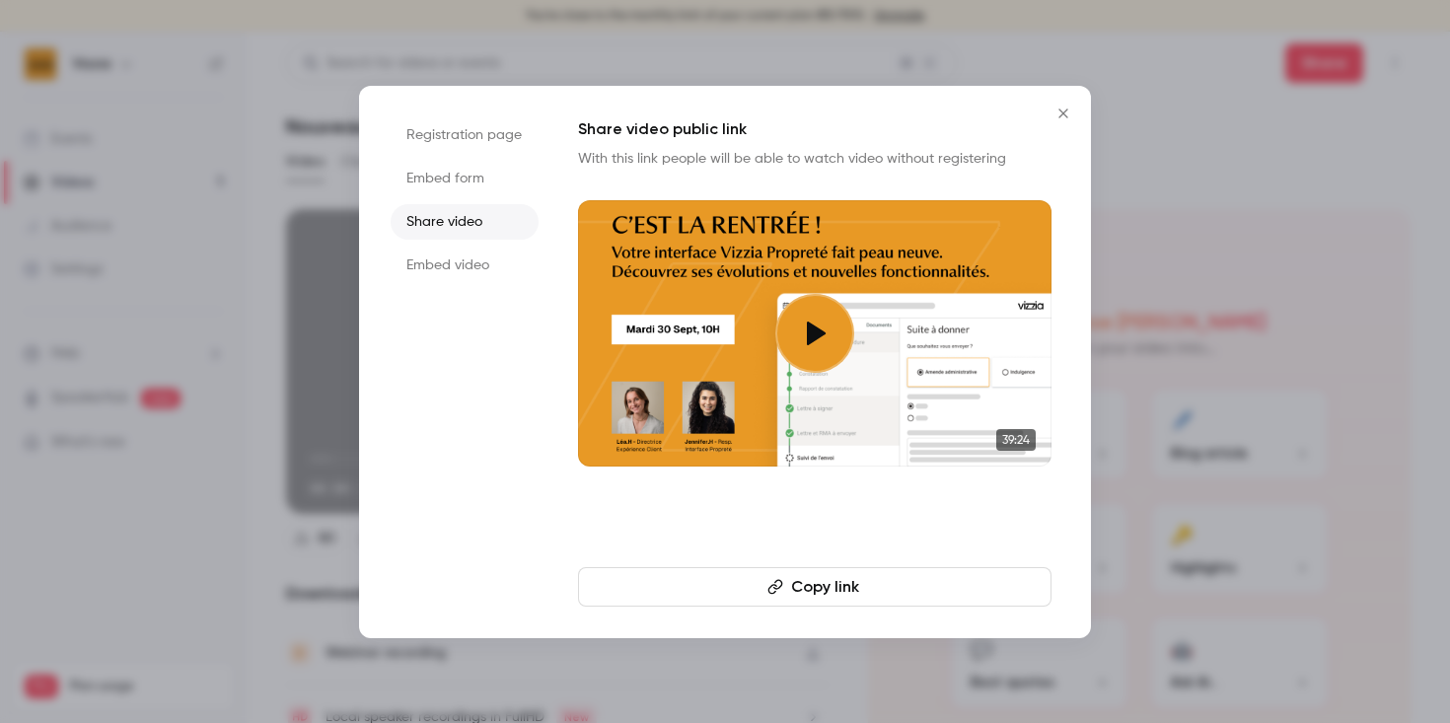
click at [481, 262] on li "Embed video" at bounding box center [465, 266] width 148 height 36
click at [466, 218] on li "Share video" at bounding box center [465, 222] width 148 height 36
click at [457, 151] on li "Registration page" at bounding box center [465, 135] width 148 height 36
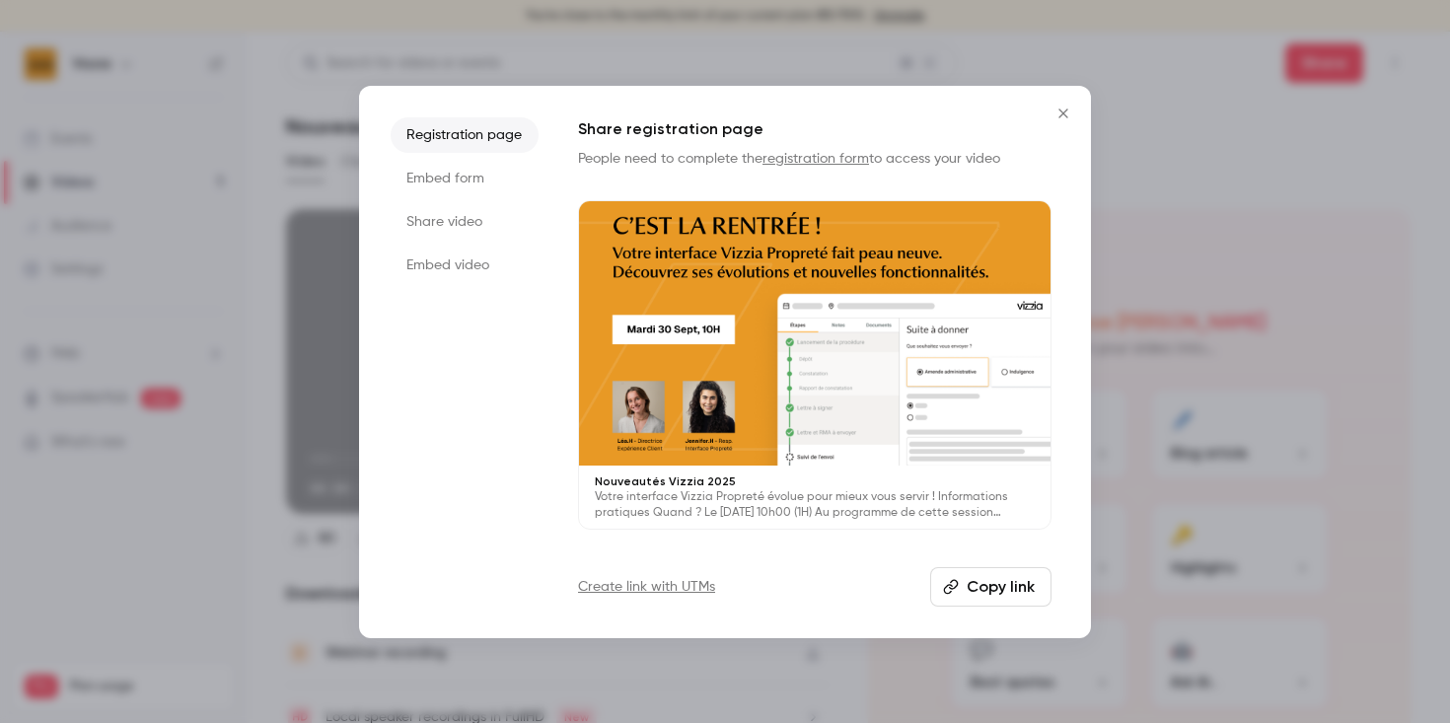
click at [980, 582] on button "Copy link" at bounding box center [990, 586] width 121 height 39
click at [1056, 112] on icon "Close" at bounding box center [1063, 114] width 24 height 16
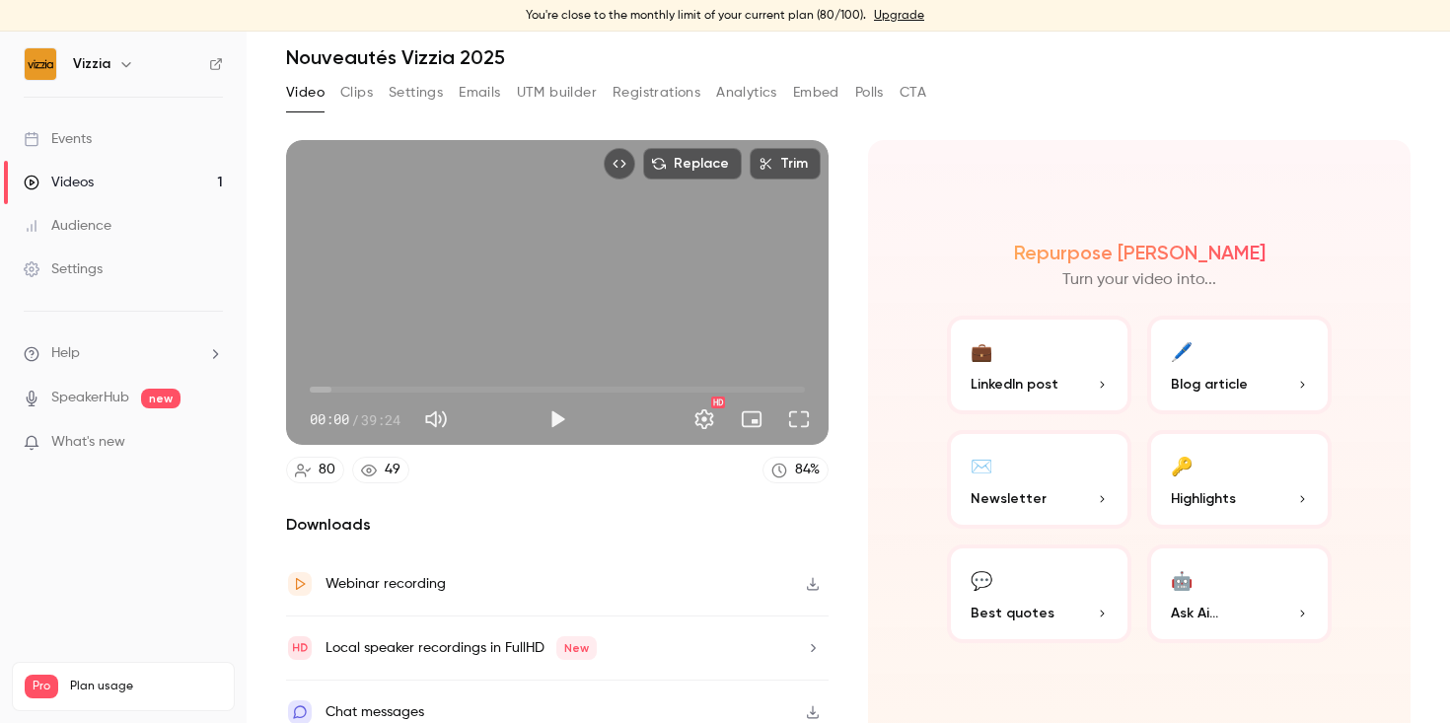
scroll to position [43, 0]
